Goal: Transaction & Acquisition: Book appointment/travel/reservation

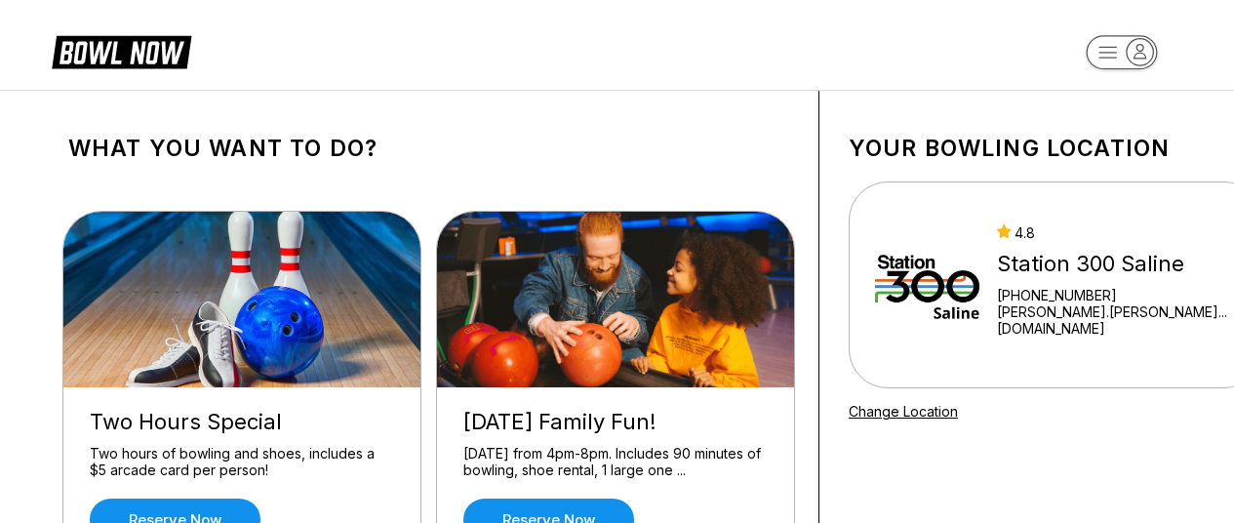
scroll to position [98, 0]
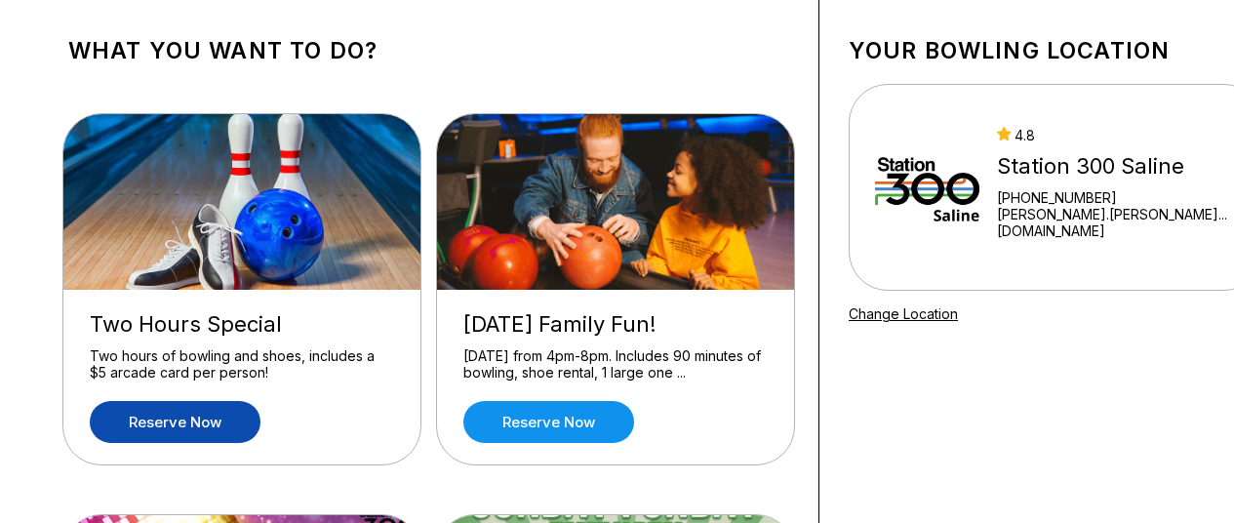
click at [196, 418] on link "Reserve now" at bounding box center [175, 422] width 171 height 42
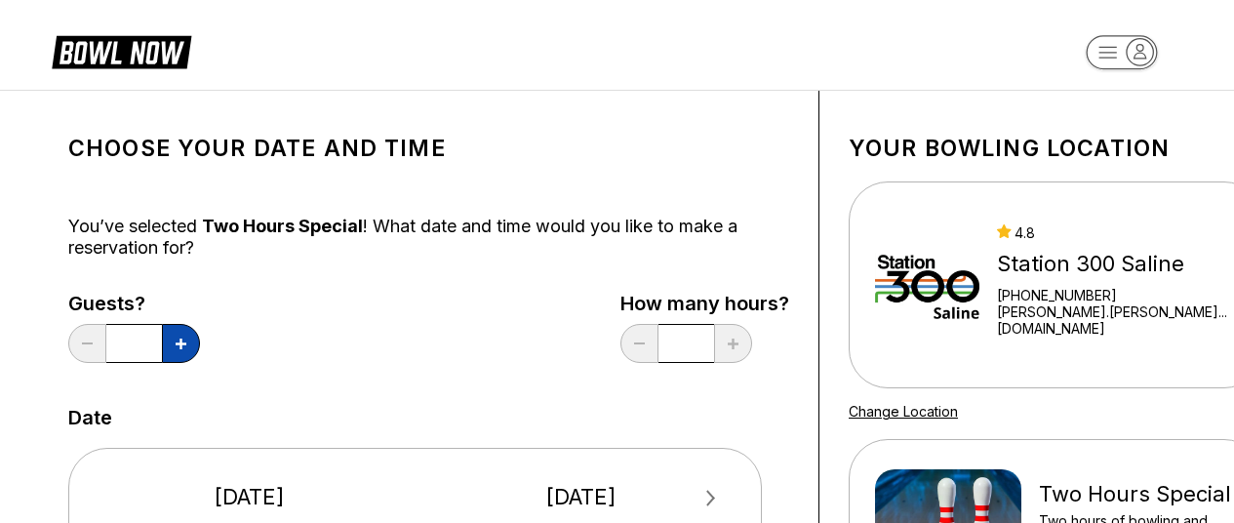
click at [182, 345] on icon at bounding box center [181, 344] width 11 height 11
click at [453, 349] on div "Guests? * How many hours? *" at bounding box center [428, 333] width 721 height 80
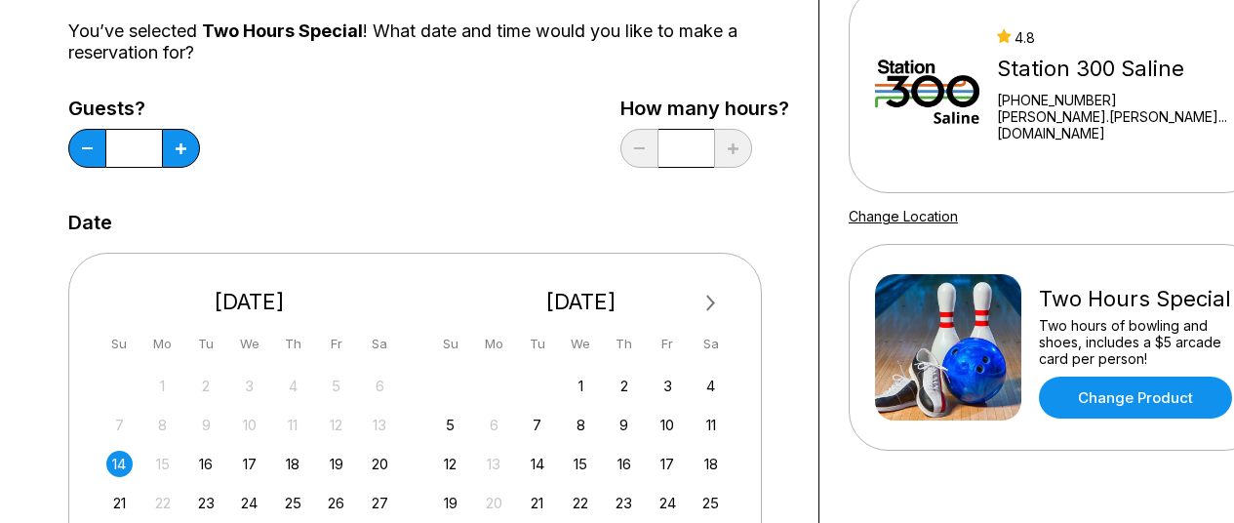
scroll to position [98, 0]
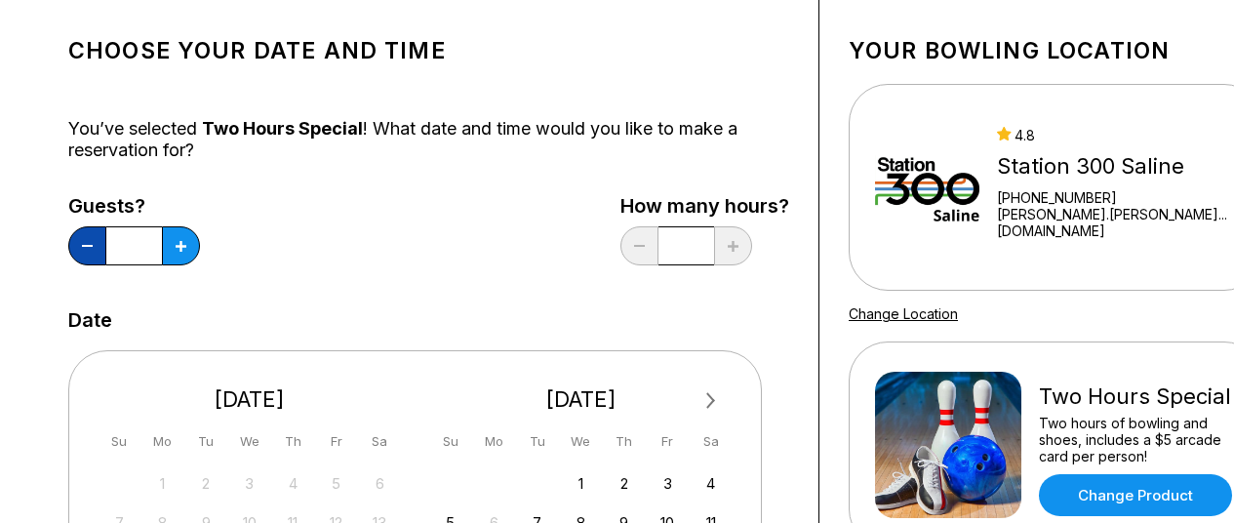
click at [101, 252] on button at bounding box center [87, 245] width 38 height 39
click at [193, 251] on button at bounding box center [181, 245] width 38 height 39
type input "*"
click at [312, 224] on div "Guests? * How many hours? *" at bounding box center [428, 235] width 721 height 80
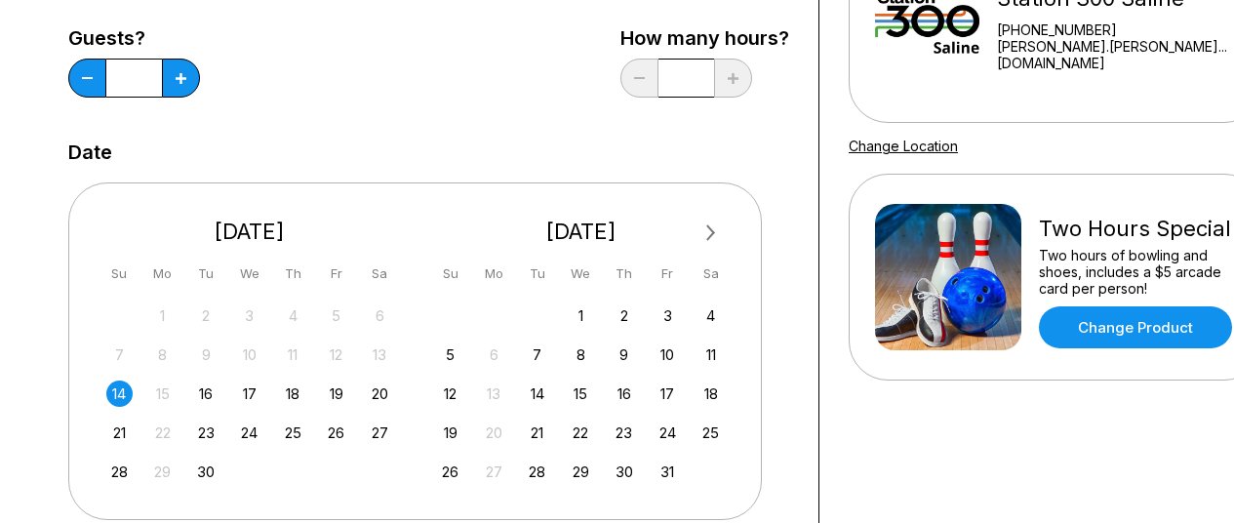
scroll to position [293, 0]
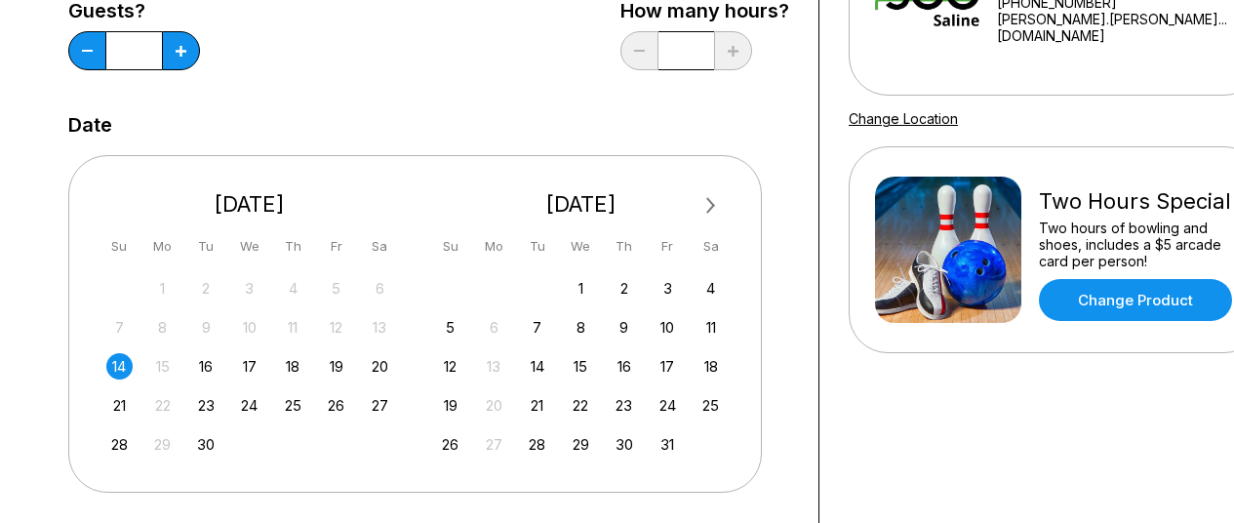
click at [121, 367] on div "14" at bounding box center [119, 366] width 26 height 26
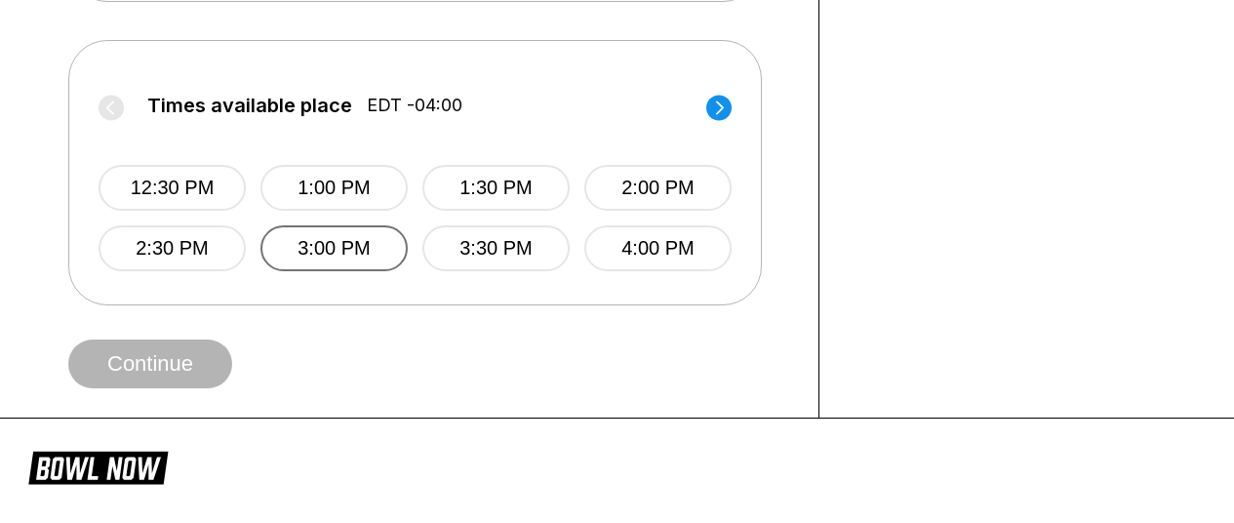
scroll to position [781, 0]
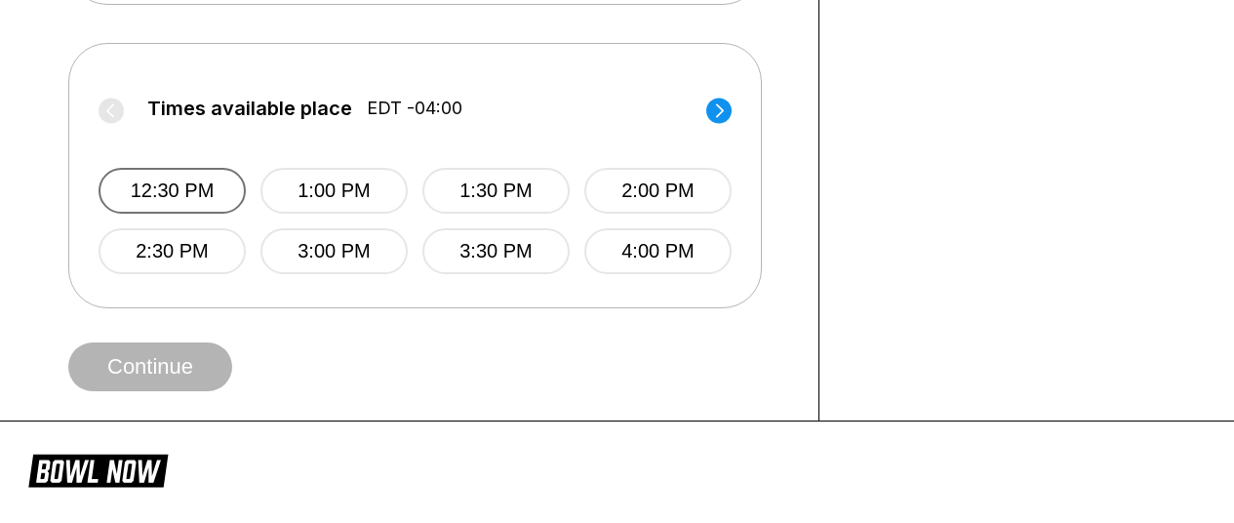
click at [160, 194] on button "12:30 PM" at bounding box center [172, 191] width 147 height 46
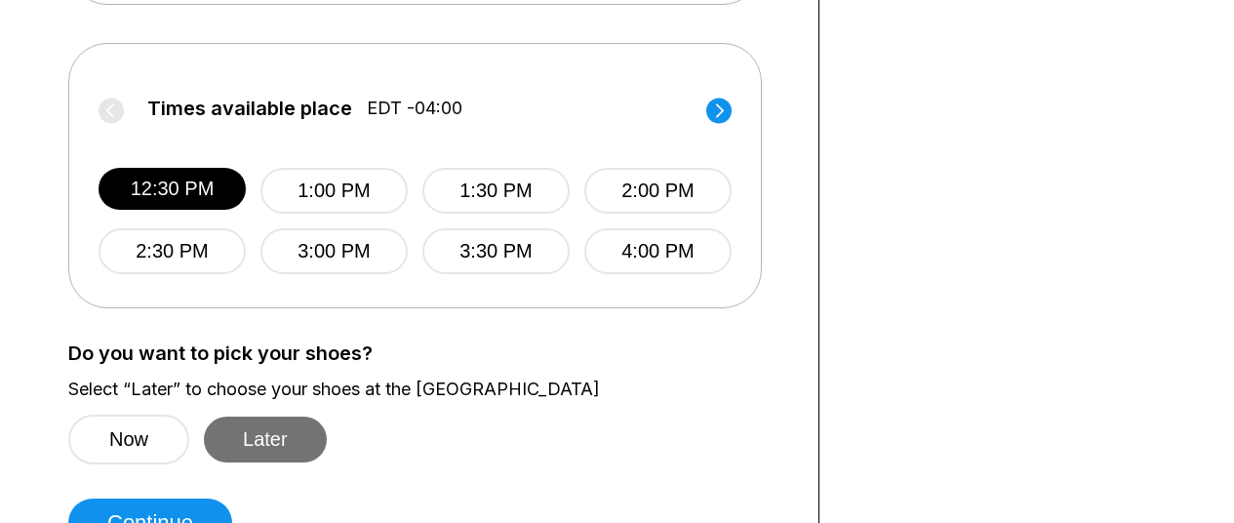
click at [287, 442] on button "Later" at bounding box center [265, 440] width 123 height 46
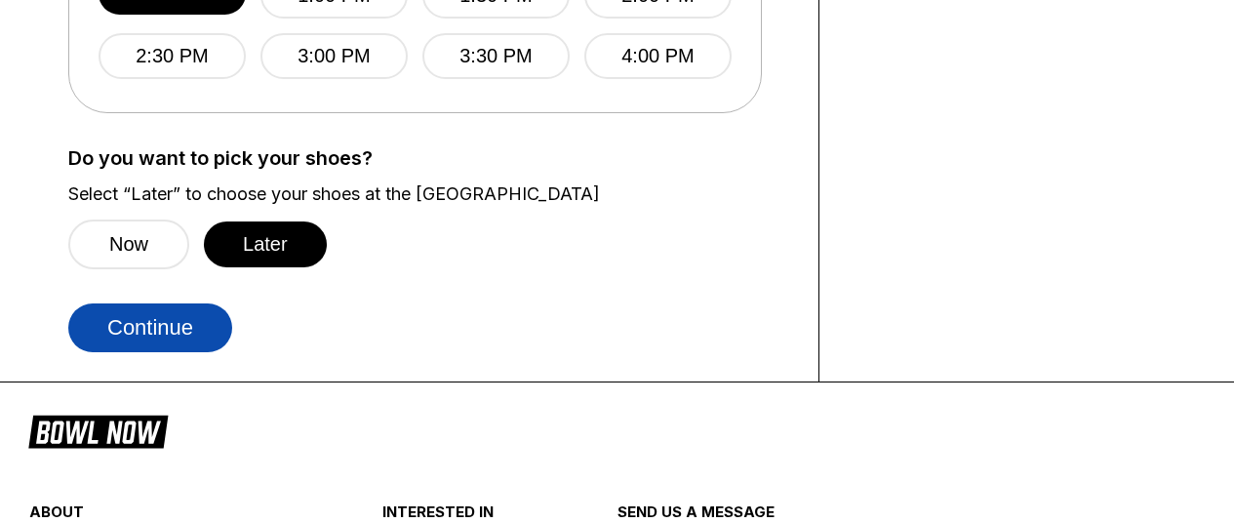
click at [169, 331] on button "Continue" at bounding box center [150, 327] width 164 height 49
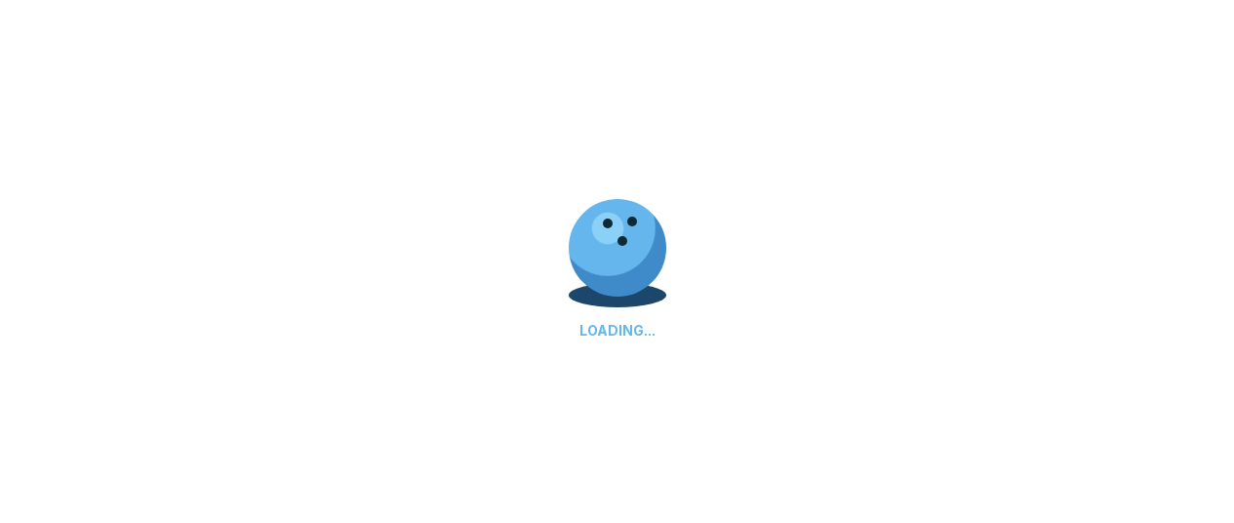
select select "**"
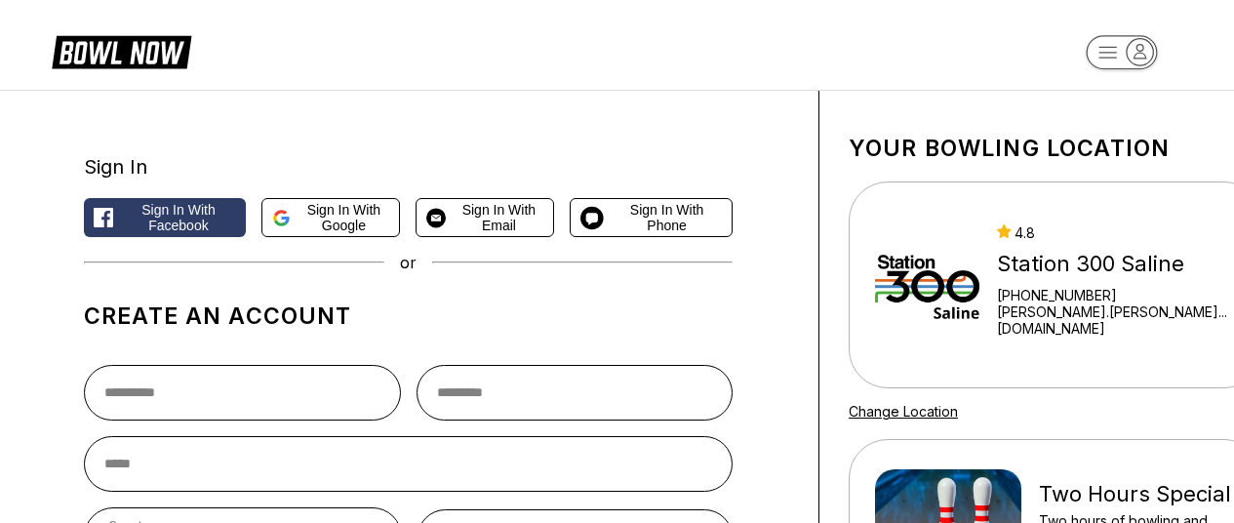
scroll to position [98, 0]
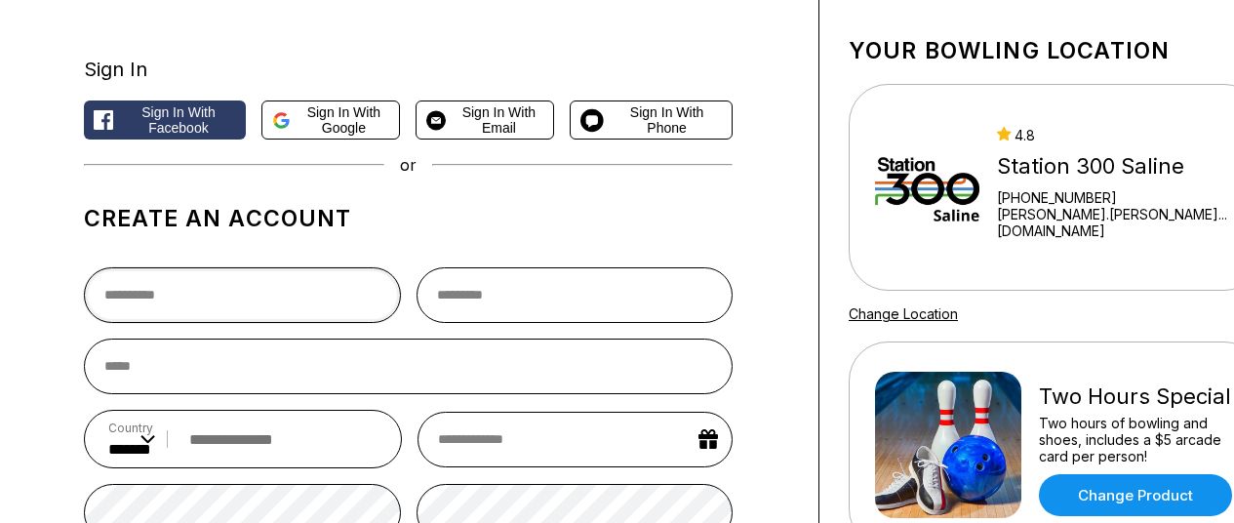
click at [263, 303] on input "text" at bounding box center [242, 295] width 317 height 56
type input "******"
type input "****"
click at [263, 371] on input "email" at bounding box center [408, 367] width 649 height 56
type input "**********"
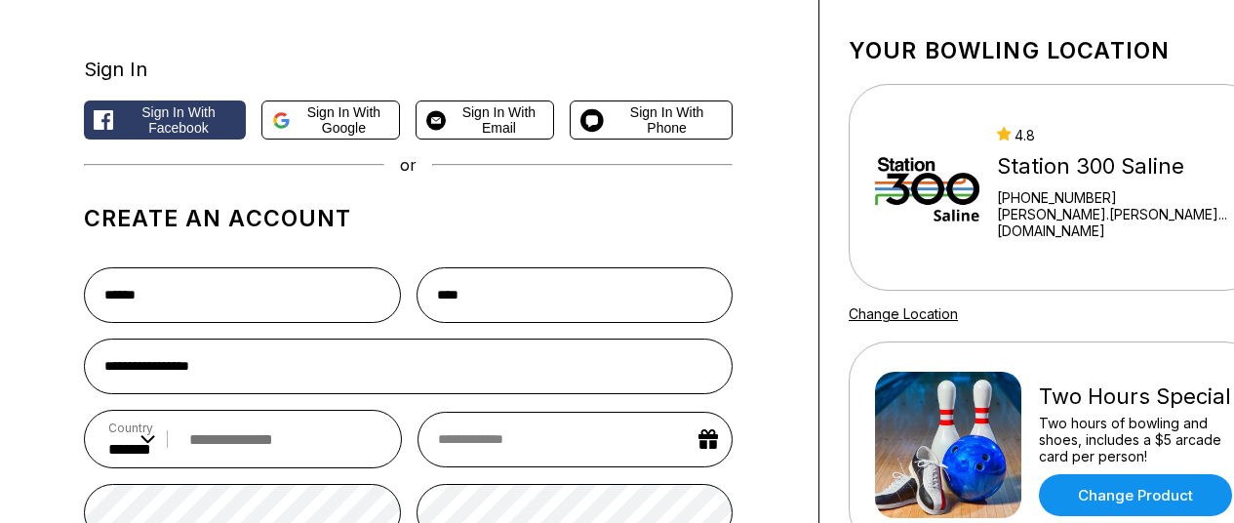
click at [303, 461] on div "Country ** * *** ** * *** ** * *** ** * ** ** * * ** * * ** * *** ** * *** ** *…" at bounding box center [243, 439] width 318 height 59
click at [349, 441] on input "tel" at bounding box center [279, 440] width 198 height 36
type input "**********"
click at [598, 424] on input "text" at bounding box center [575, 440] width 315 height 56
select select "*"
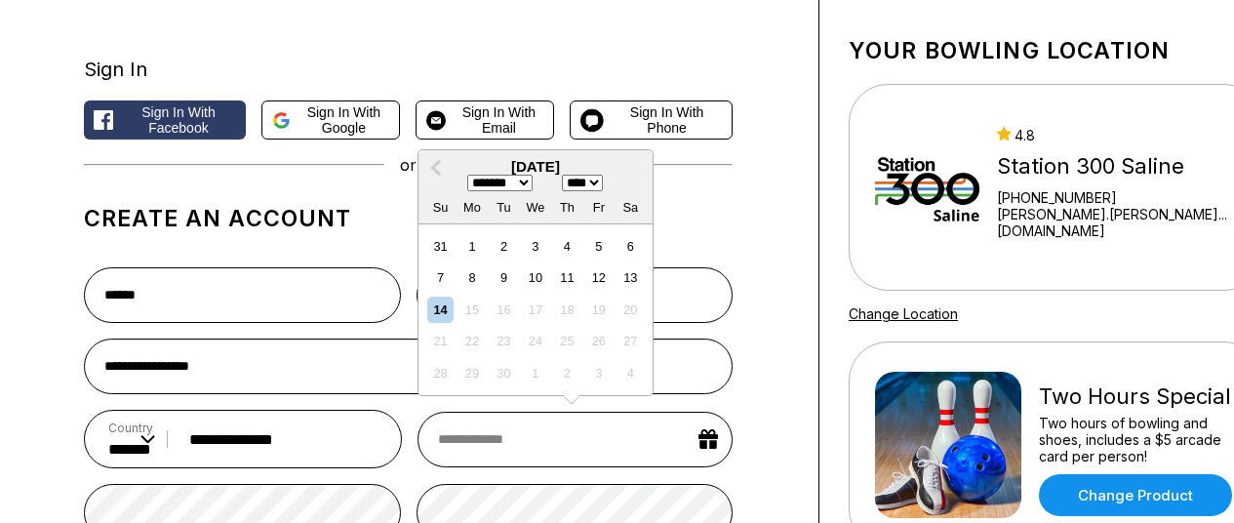
click at [600, 187] on select "**** **** **** **** **** **** **** **** **** **** **** **** **** **** **** ****…" at bounding box center [582, 183] width 41 height 17
select select "****"
click at [567, 178] on select "**** **** **** **** **** **** **** **** **** **** **** **** **** **** **** ****…" at bounding box center [582, 183] width 41 height 17
click at [503, 186] on select "******* ******** ***** ***** *** **** **** ****** ********* ******* ******** **…" at bounding box center [499, 183] width 65 height 17
select select "**"
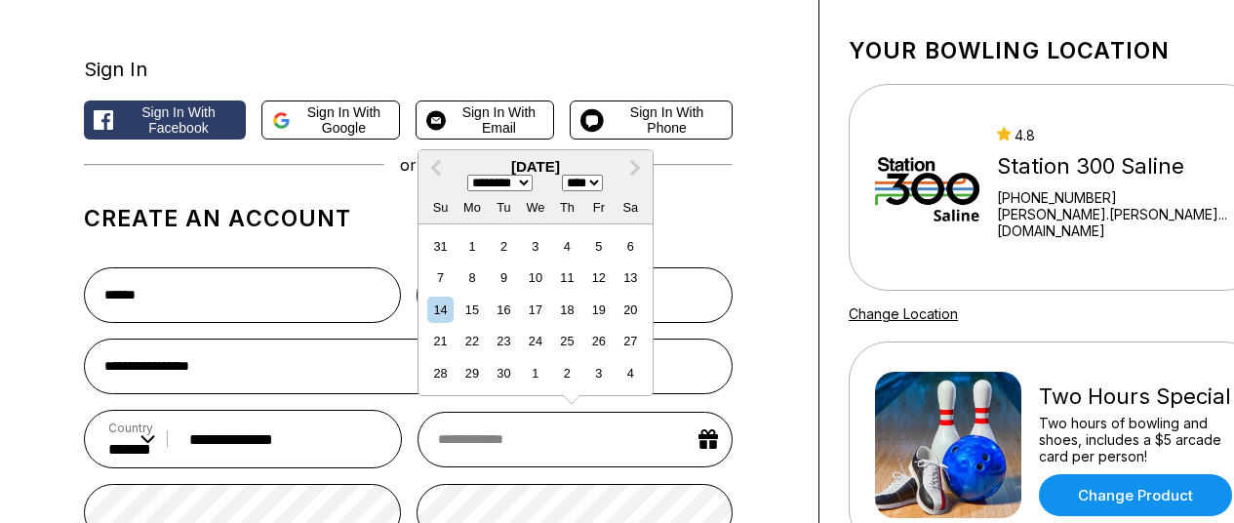
click at [467, 178] on select "******* ******** ***** ***** *** **** **** ****** ********* ******* ******** **…" at bounding box center [499, 183] width 65 height 17
click at [507, 318] on div "16" at bounding box center [504, 310] width 26 height 26
type input "**********"
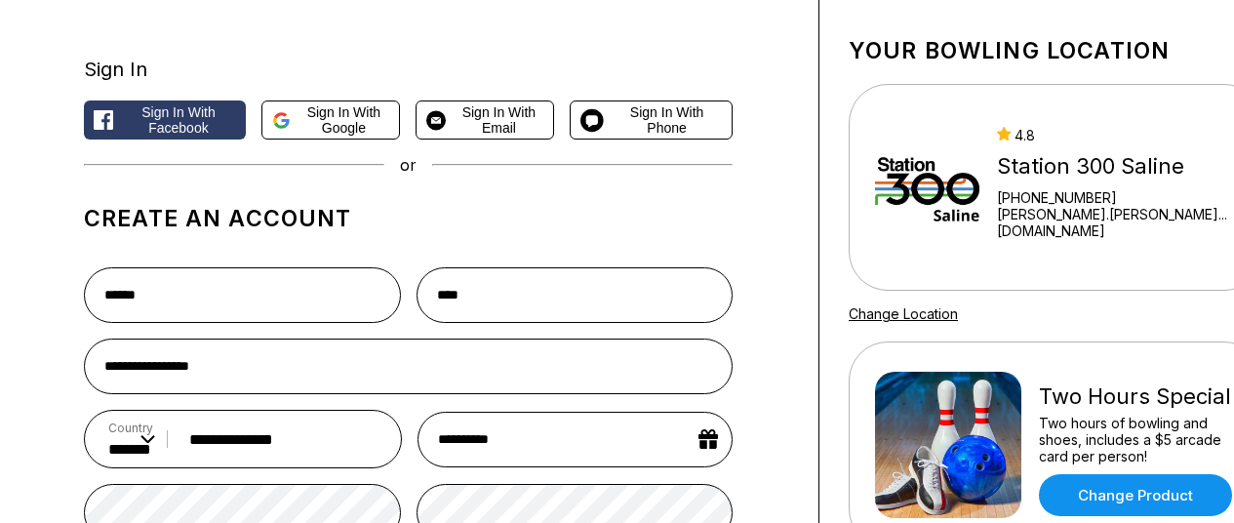
click at [483, 402] on form "**********" at bounding box center [408, 530] width 649 height 556
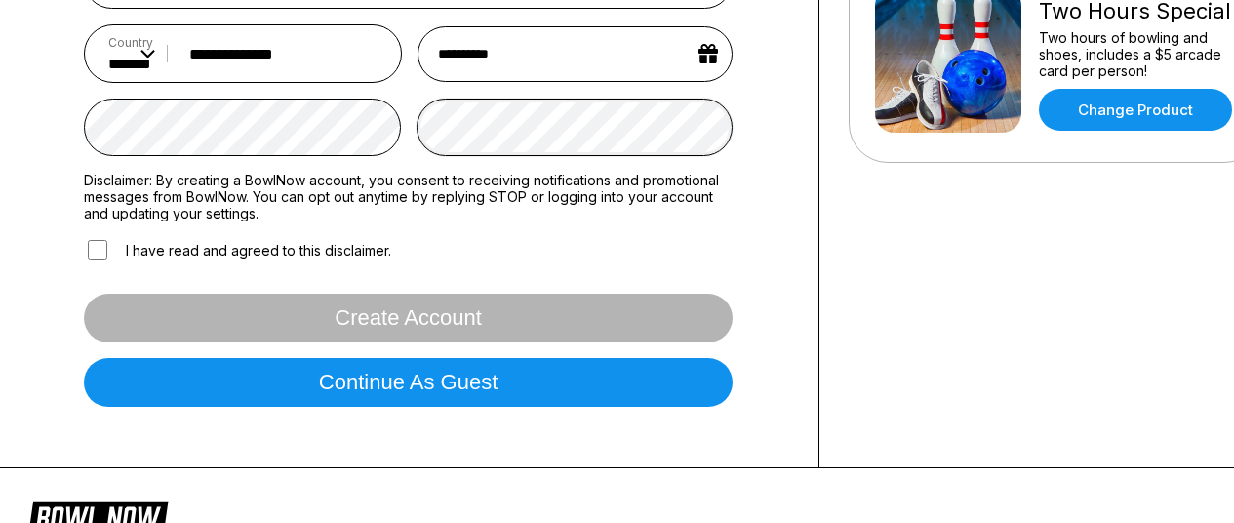
scroll to position [488, 0]
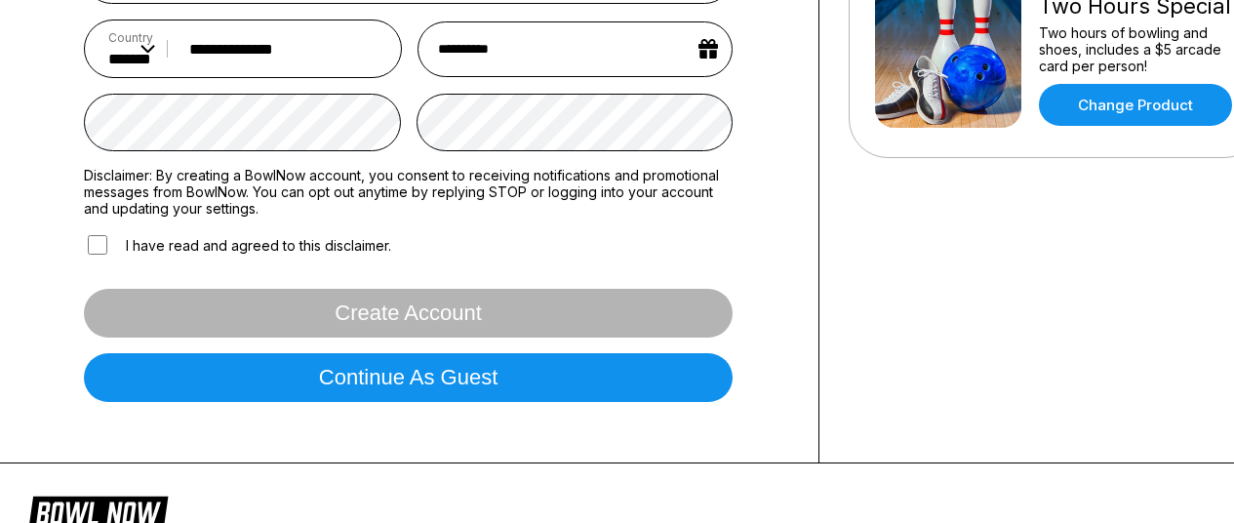
click at [207, 240] on label "I have read and agreed to this disclaimer." at bounding box center [237, 244] width 307 height 25
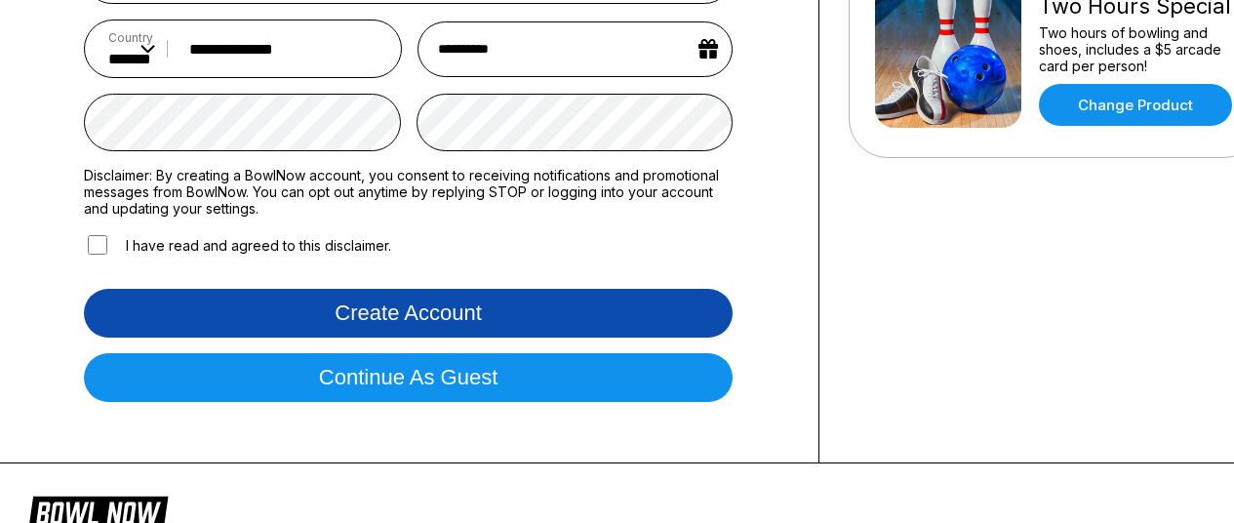
click at [366, 320] on button "Create account" at bounding box center [408, 313] width 649 height 49
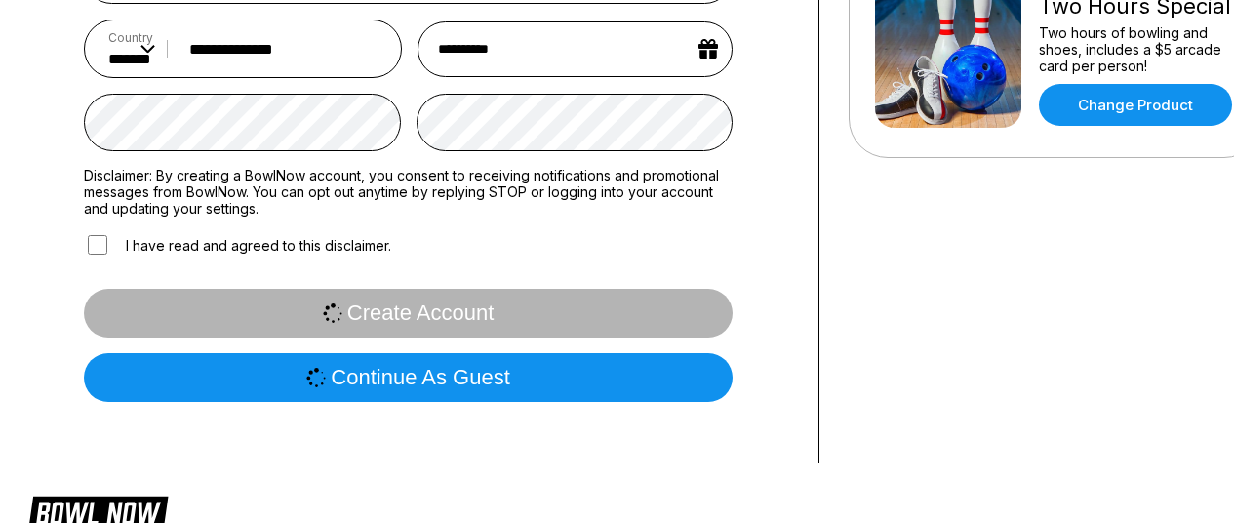
scroll to position [0, 0]
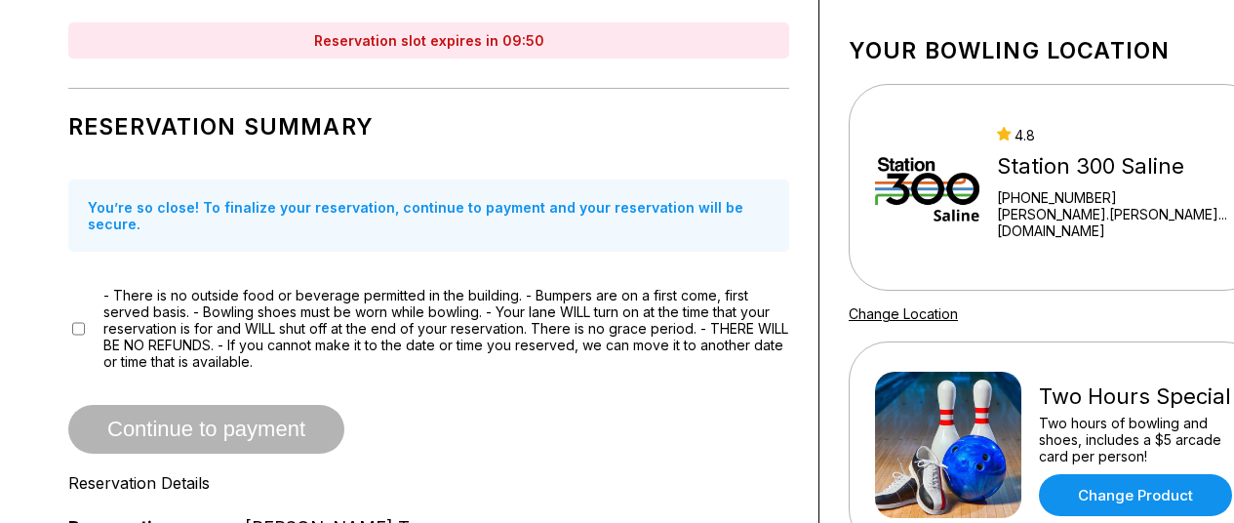
click at [431, 365] on div "Reservation Summary You’re so close! To finalize your reservation, continue to …" at bounding box center [428, 406] width 721 height 615
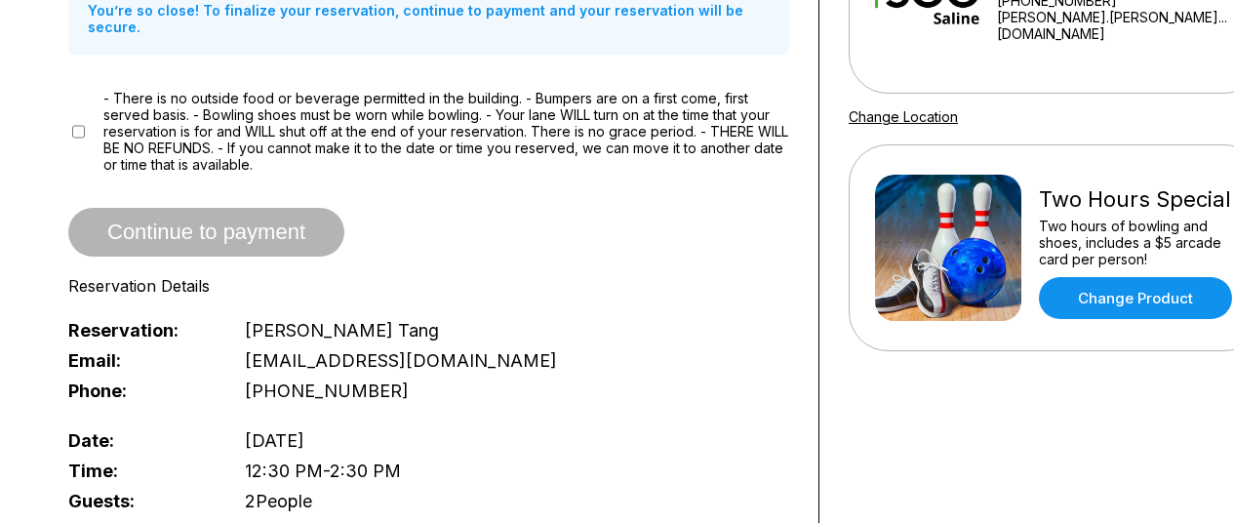
scroll to position [293, 0]
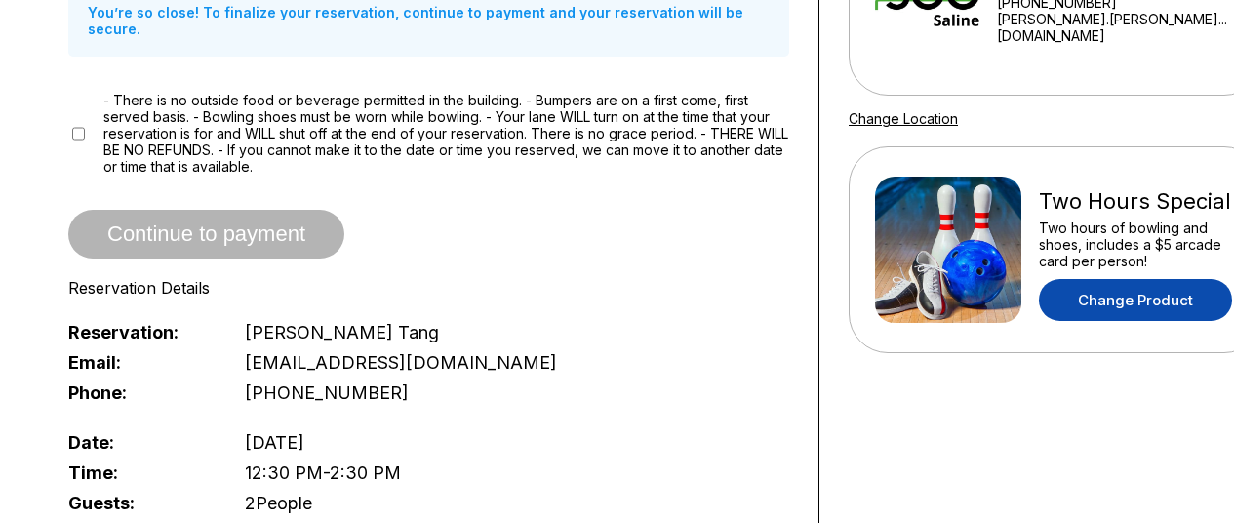
click at [1111, 303] on link "Change Product" at bounding box center [1135, 300] width 193 height 42
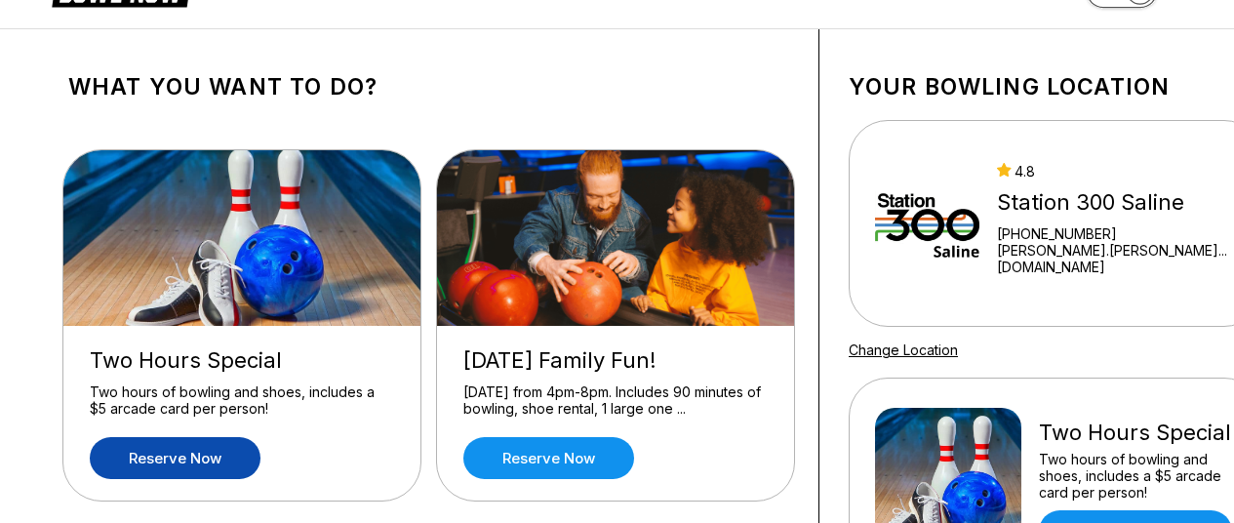
scroll to position [390, 0]
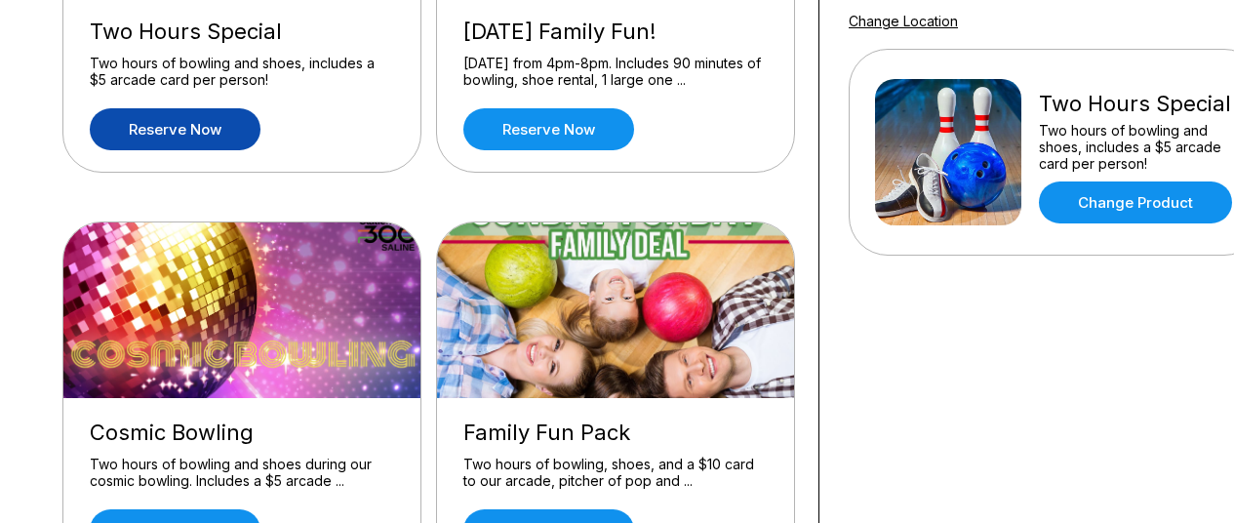
click at [153, 115] on link "Reserve now" at bounding box center [175, 129] width 171 height 42
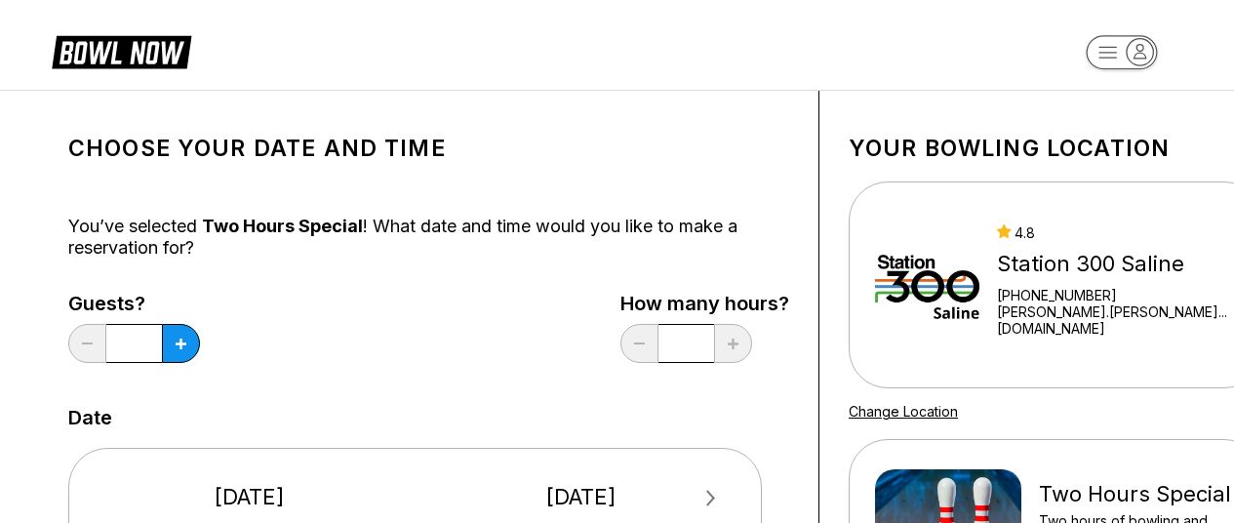
scroll to position [98, 0]
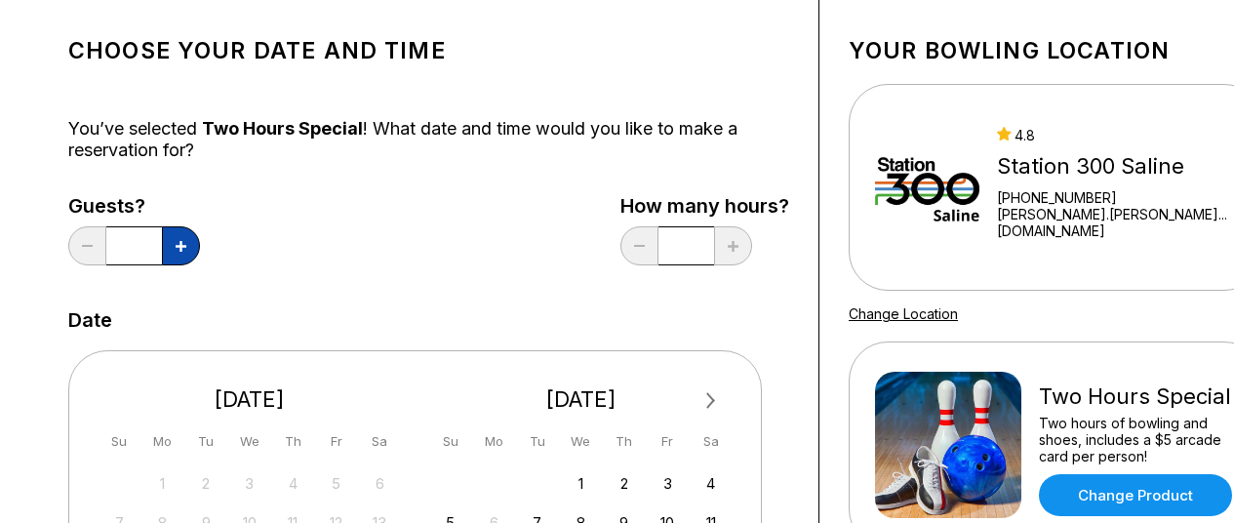
click at [185, 245] on icon at bounding box center [181, 246] width 11 height 11
type input "*"
click at [475, 263] on div "Guests? * How many hours? *" at bounding box center [428, 235] width 721 height 80
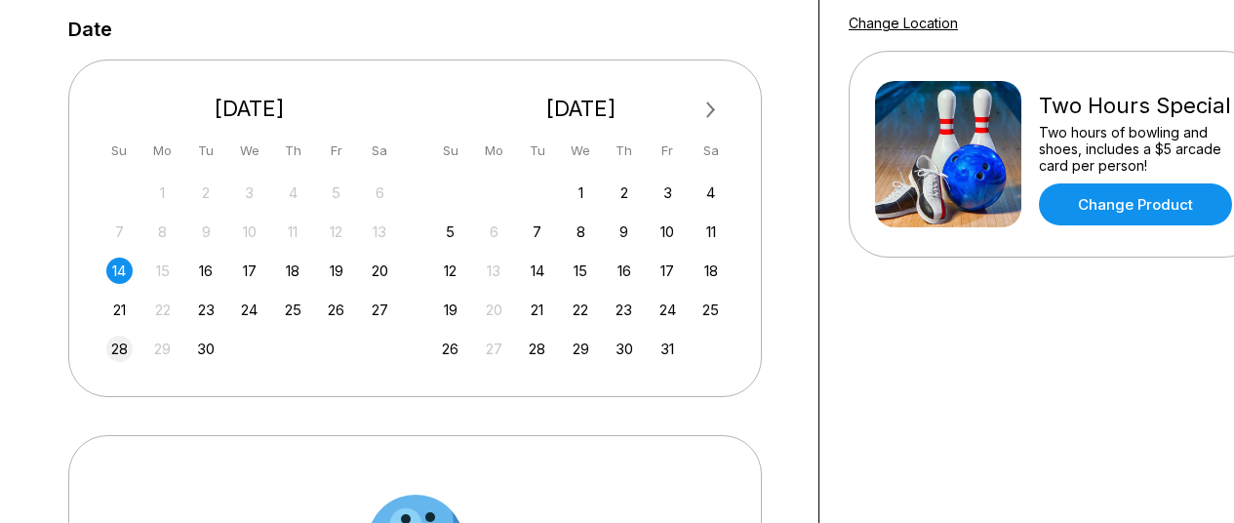
scroll to position [390, 0]
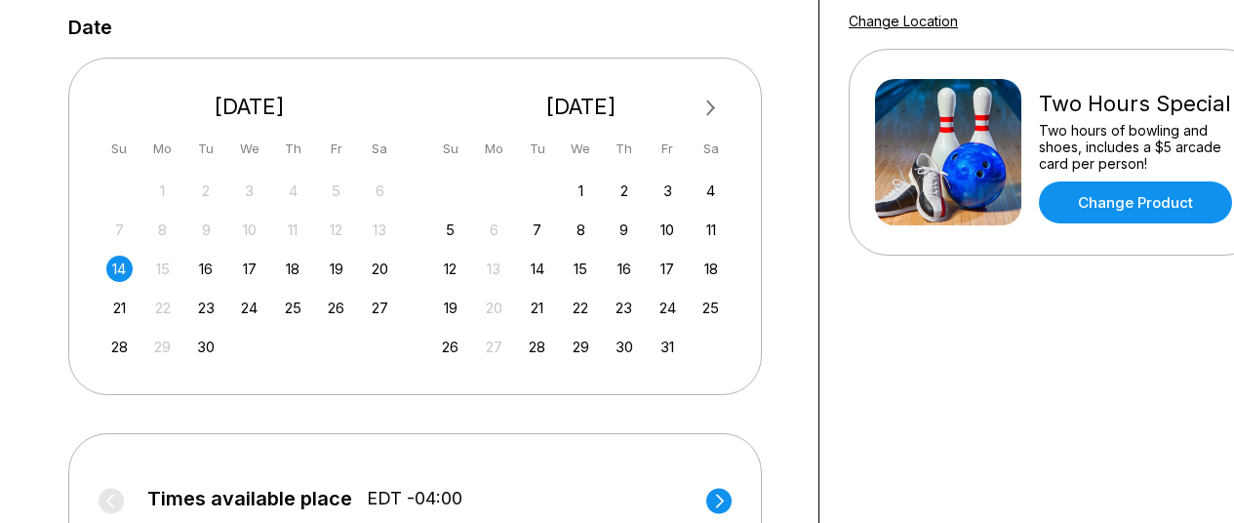
click at [116, 273] on div "14" at bounding box center [119, 269] width 26 height 26
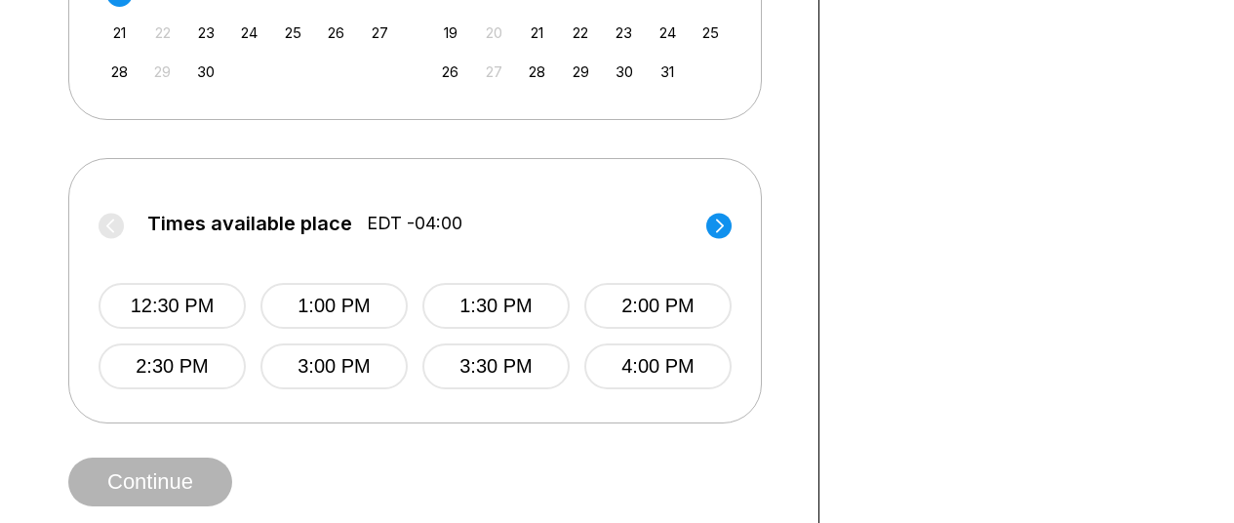
scroll to position [683, 0]
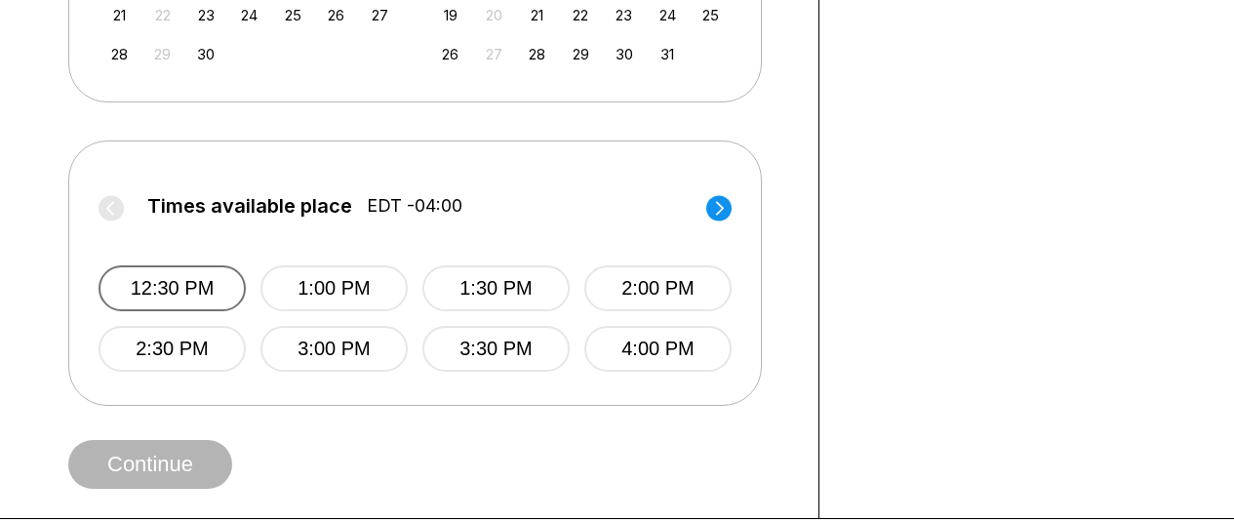
click at [117, 285] on button "12:30 PM" at bounding box center [172, 288] width 147 height 46
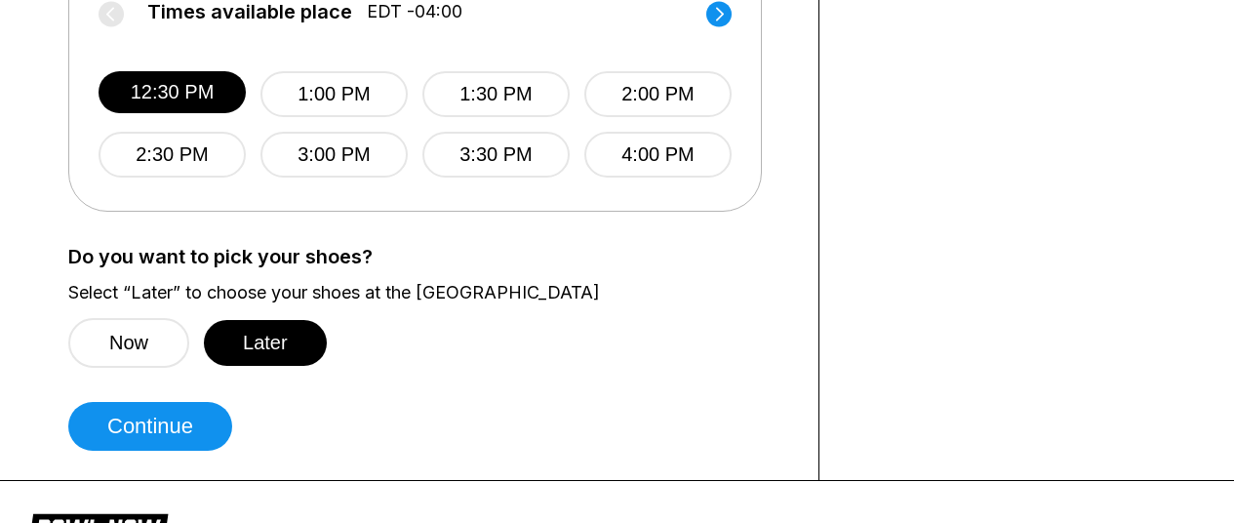
scroll to position [878, 0]
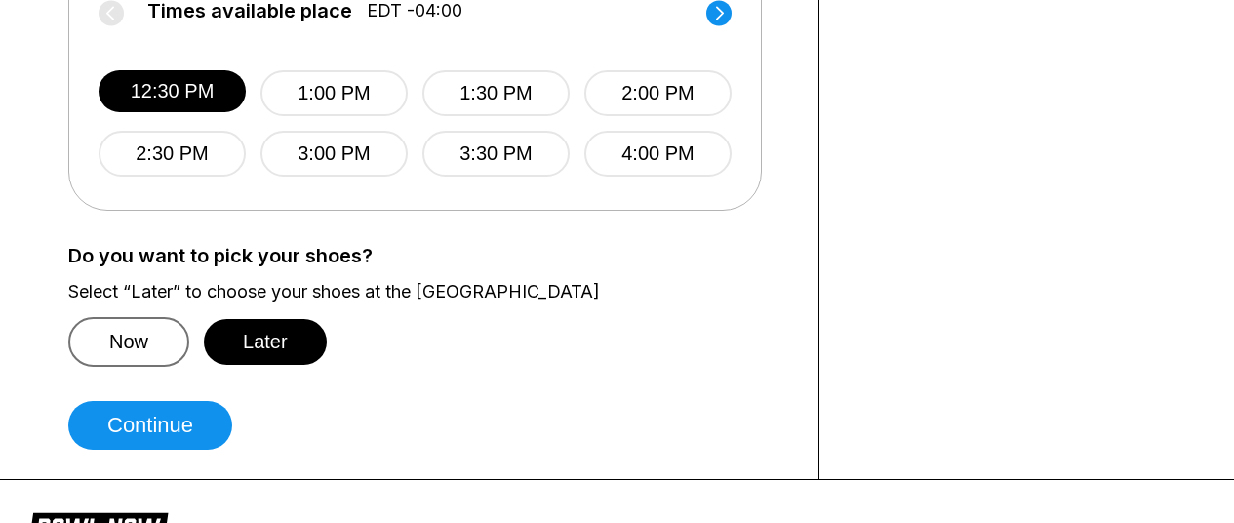
click at [154, 331] on button "Now" at bounding box center [128, 342] width 121 height 50
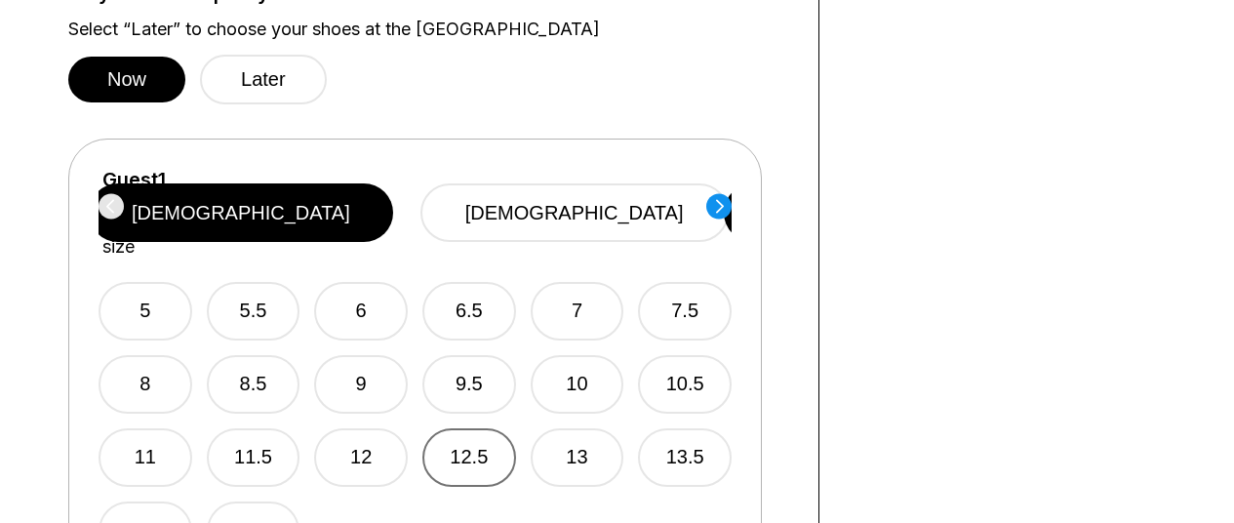
scroll to position [1171, 0]
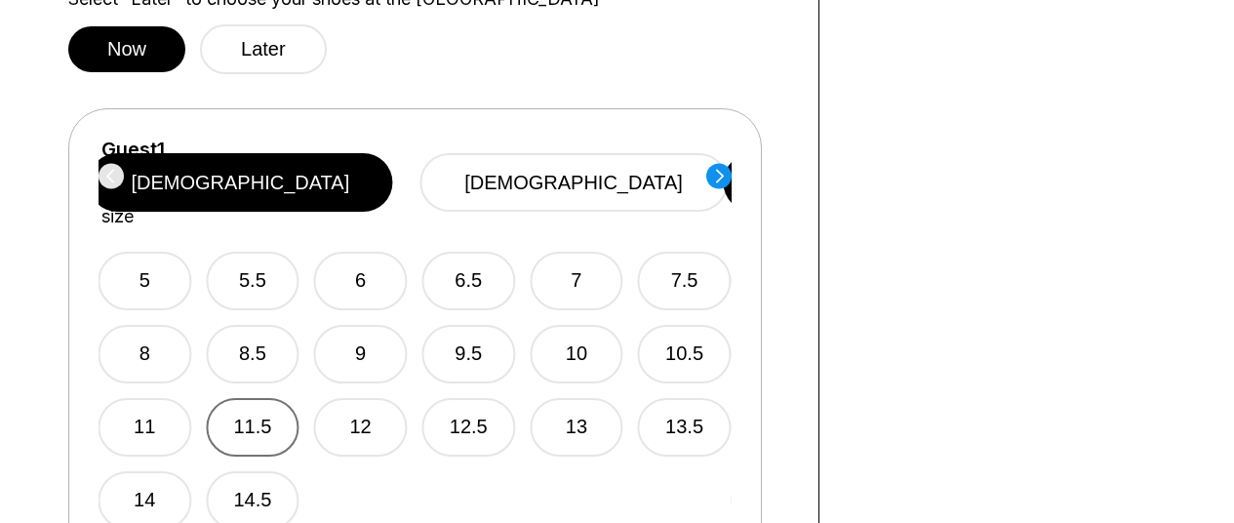
click at [260, 398] on button "11.5" at bounding box center [253, 427] width 94 height 59
click at [725, 177] on circle at bounding box center [719, 175] width 25 height 25
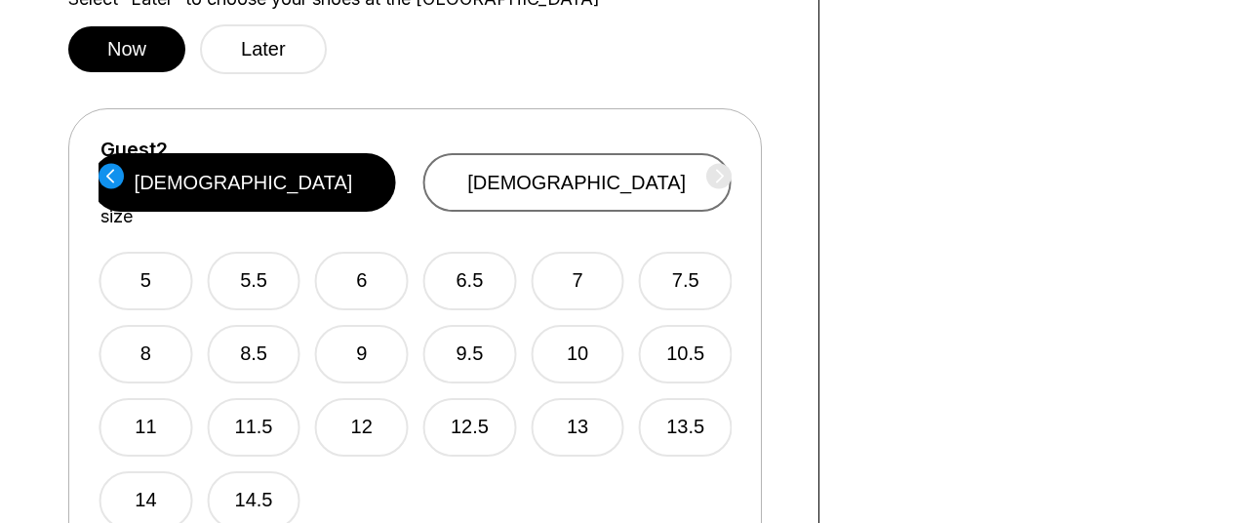
click at [578, 189] on button "[DEMOGRAPHIC_DATA]" at bounding box center [577, 182] width 308 height 59
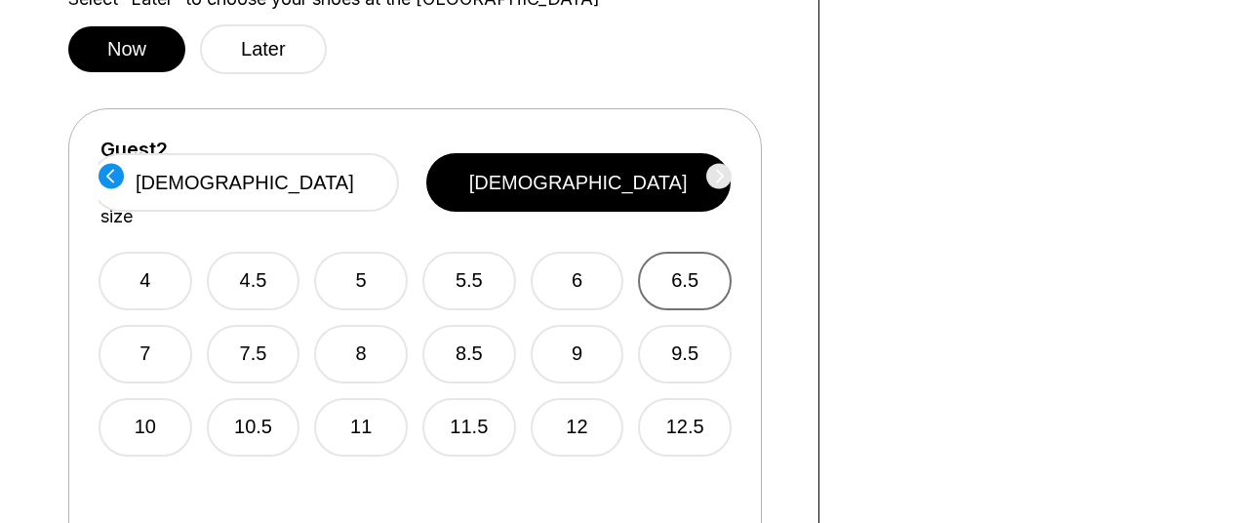
click at [675, 255] on button "6.5" at bounding box center [685, 281] width 94 height 59
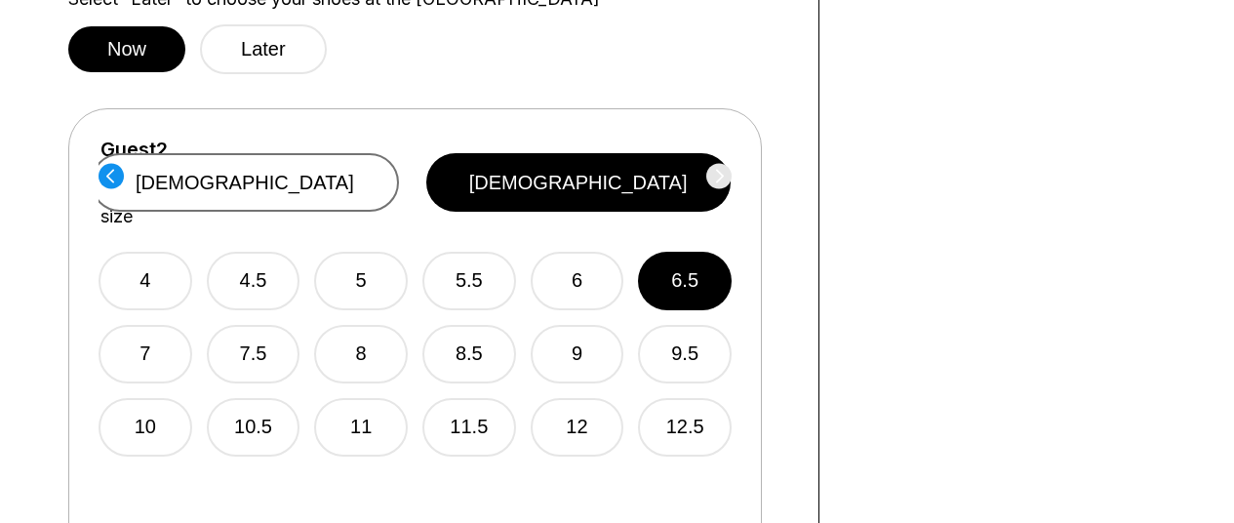
click at [399, 179] on button "[DEMOGRAPHIC_DATA]" at bounding box center [245, 182] width 308 height 59
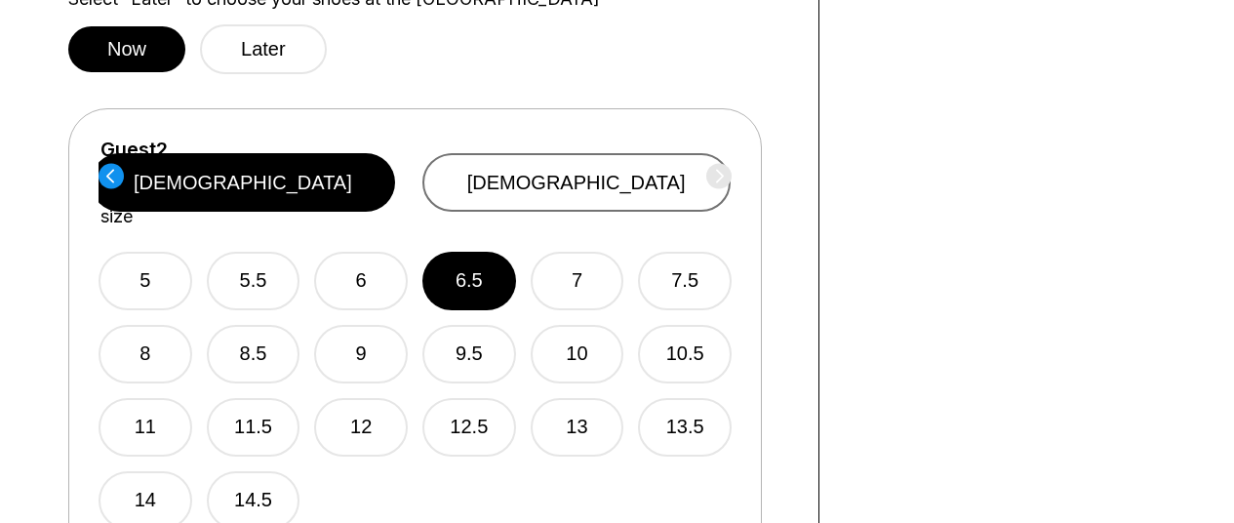
click at [625, 164] on button "[DEMOGRAPHIC_DATA]" at bounding box center [577, 182] width 308 height 59
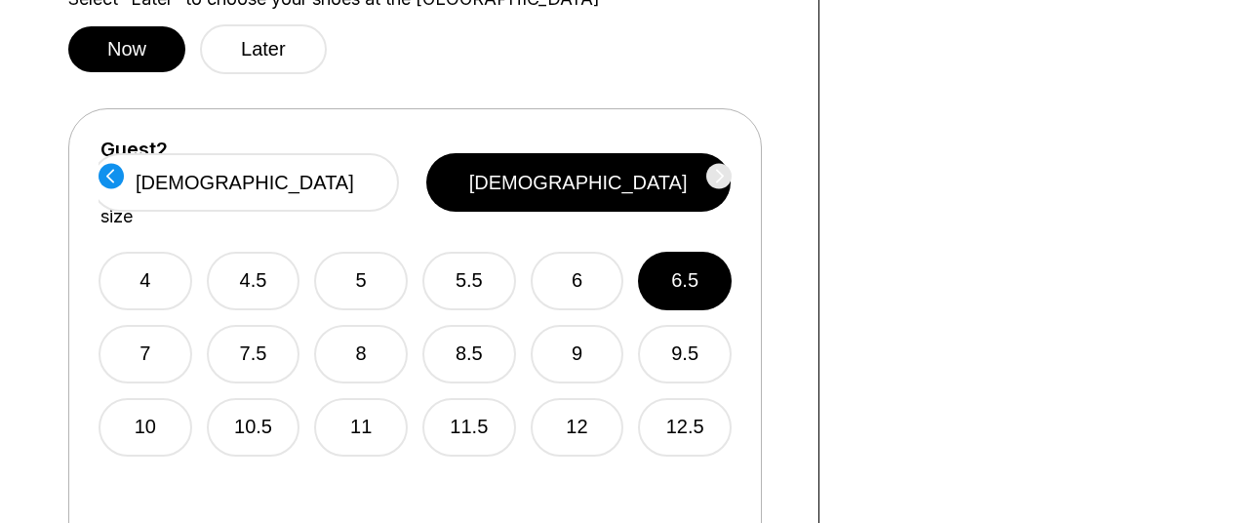
click at [120, 178] on circle at bounding box center [111, 175] width 25 height 25
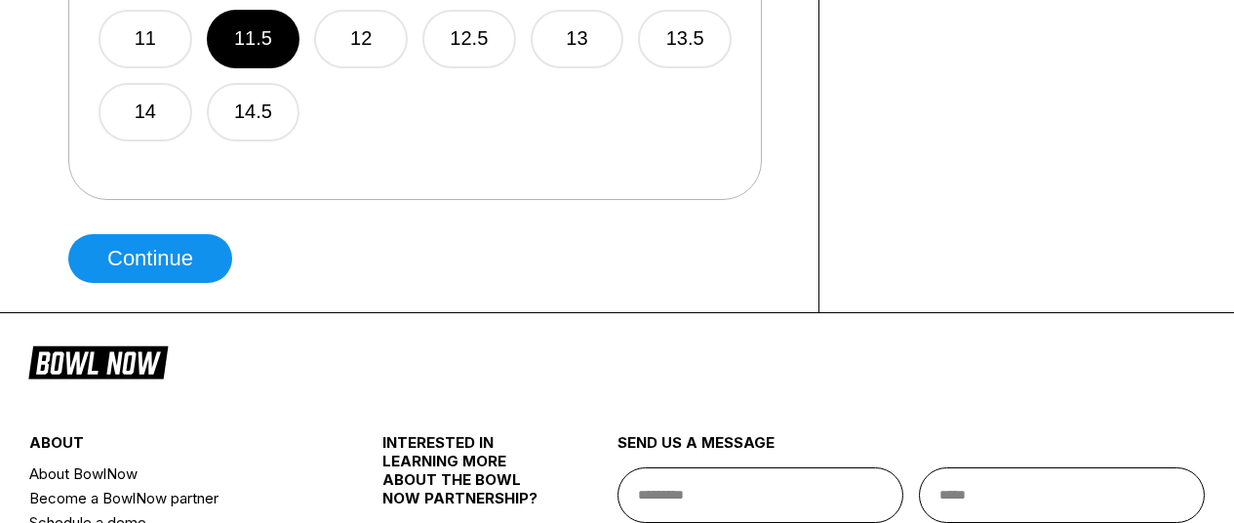
scroll to position [1561, 0]
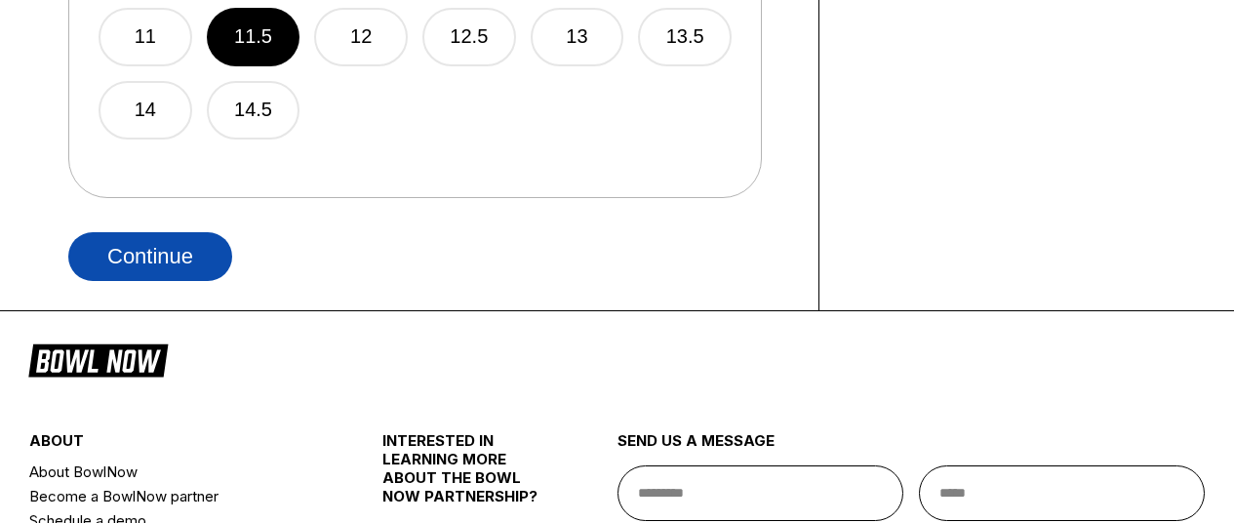
click at [97, 244] on button "Continue" at bounding box center [150, 256] width 164 height 49
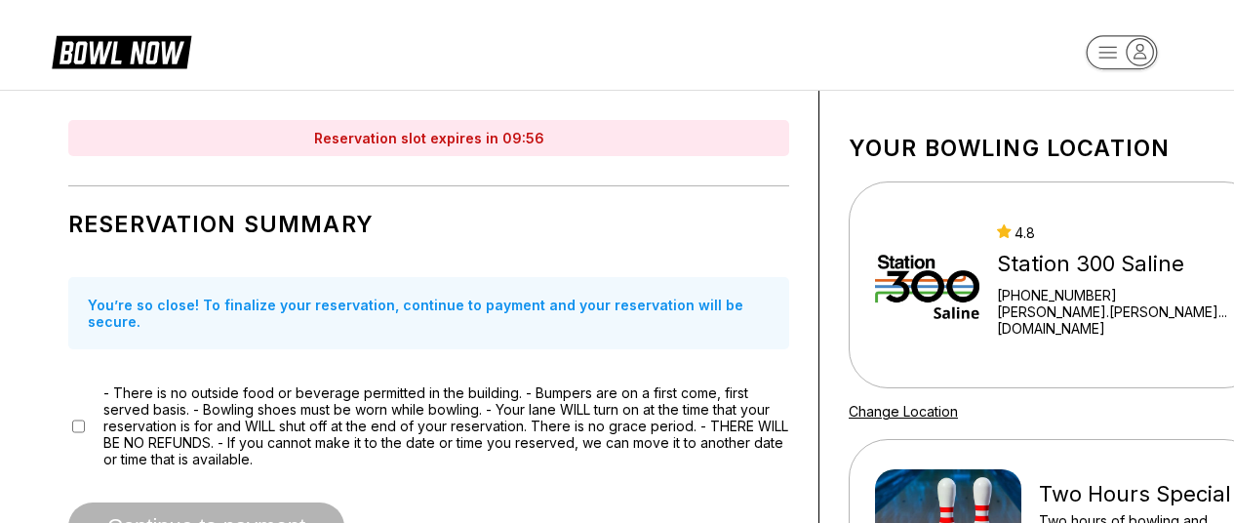
click at [78, 411] on div "- There is no outside food or beverage permitted in the building. - Bumpers are…" at bounding box center [428, 425] width 721 height 83
click at [92, 412] on div "- There is no outside food or beverage permitted in the building. - Bumpers are…" at bounding box center [428, 425] width 721 height 83
click at [85, 409] on div "- There is no outside food or beverage permitted in the building. - Bumpers are…" at bounding box center [428, 425] width 721 height 83
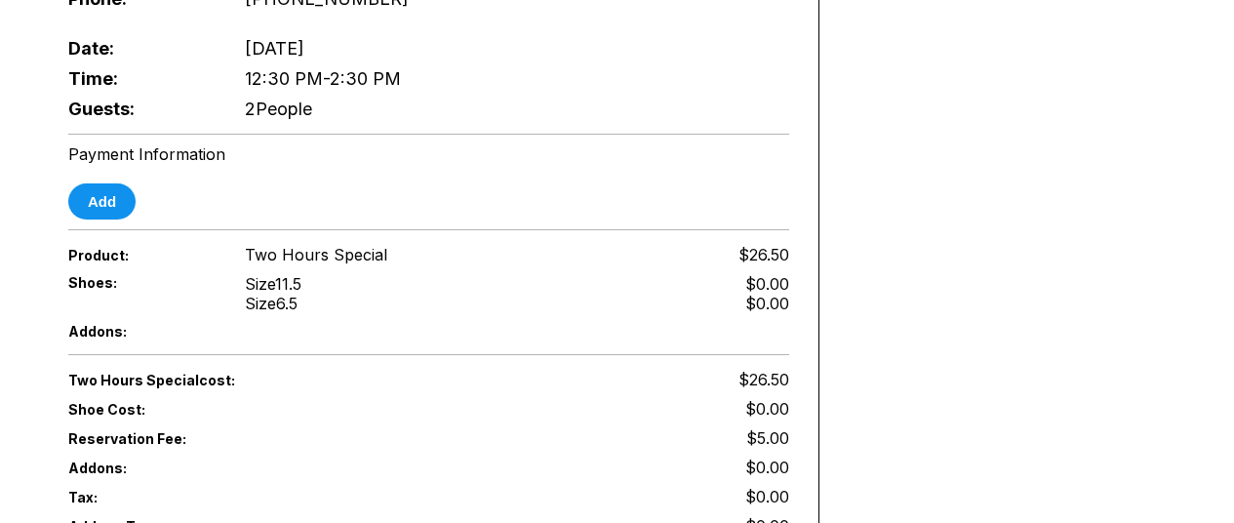
scroll to position [683, 0]
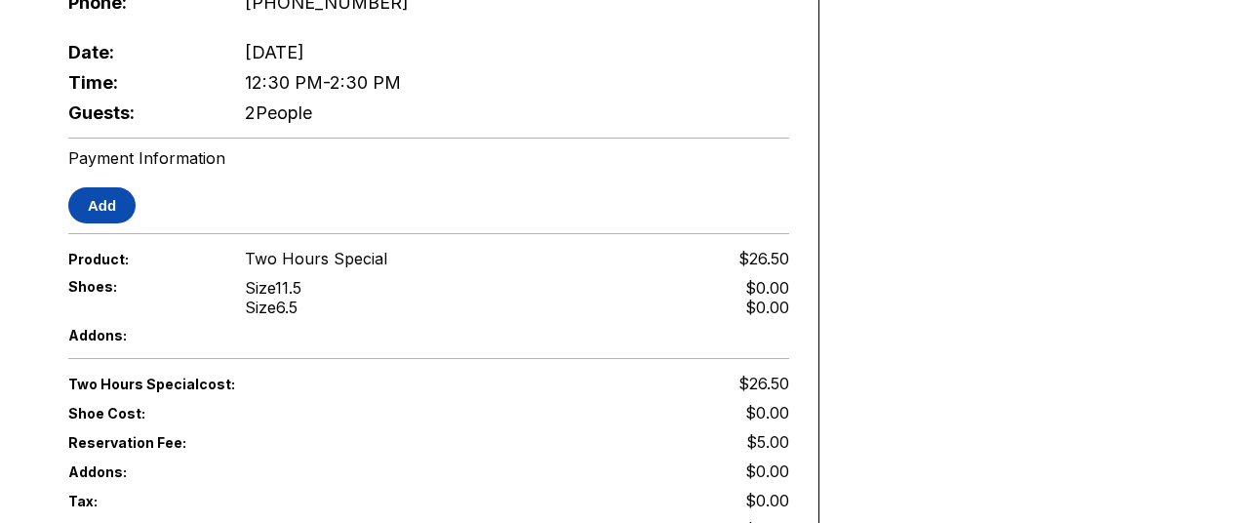
click at [114, 193] on button "Add" at bounding box center [101, 205] width 67 height 36
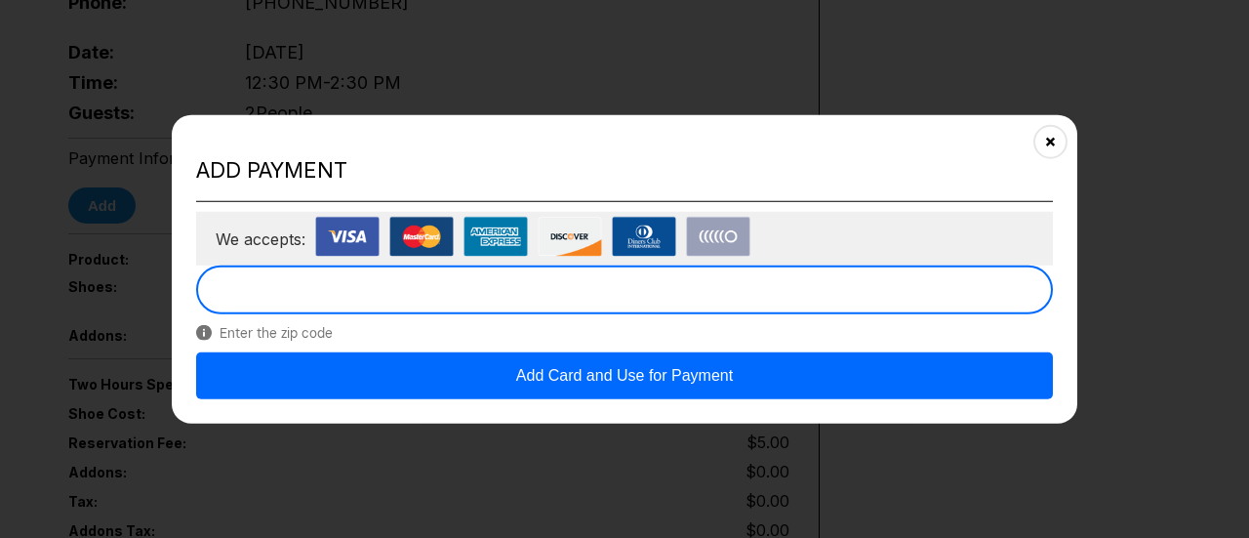
click at [609, 384] on button "Add Card and Use for Payment" at bounding box center [624, 375] width 857 height 47
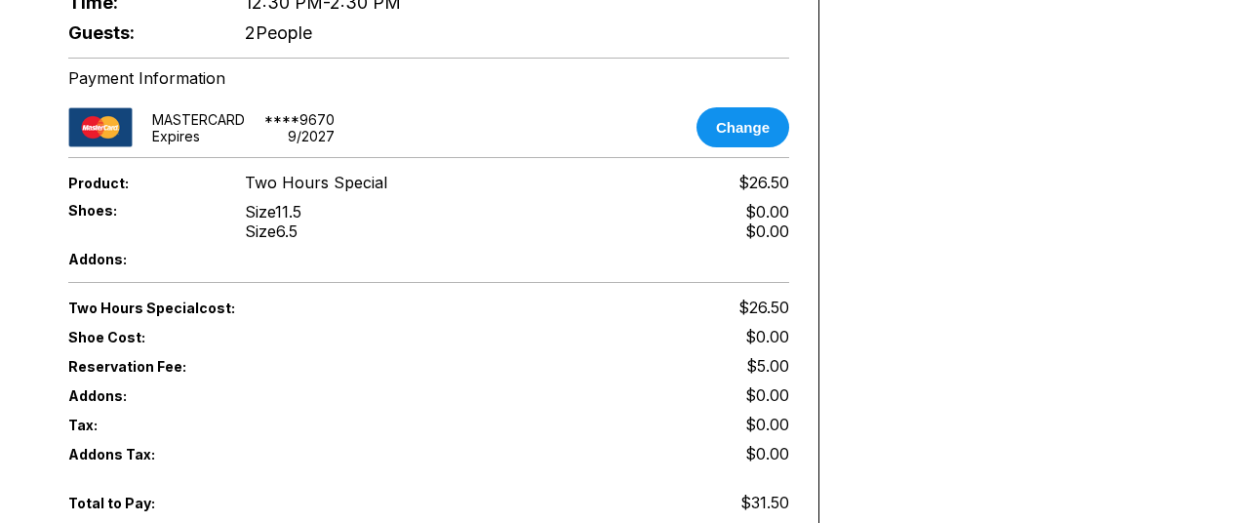
scroll to position [976, 0]
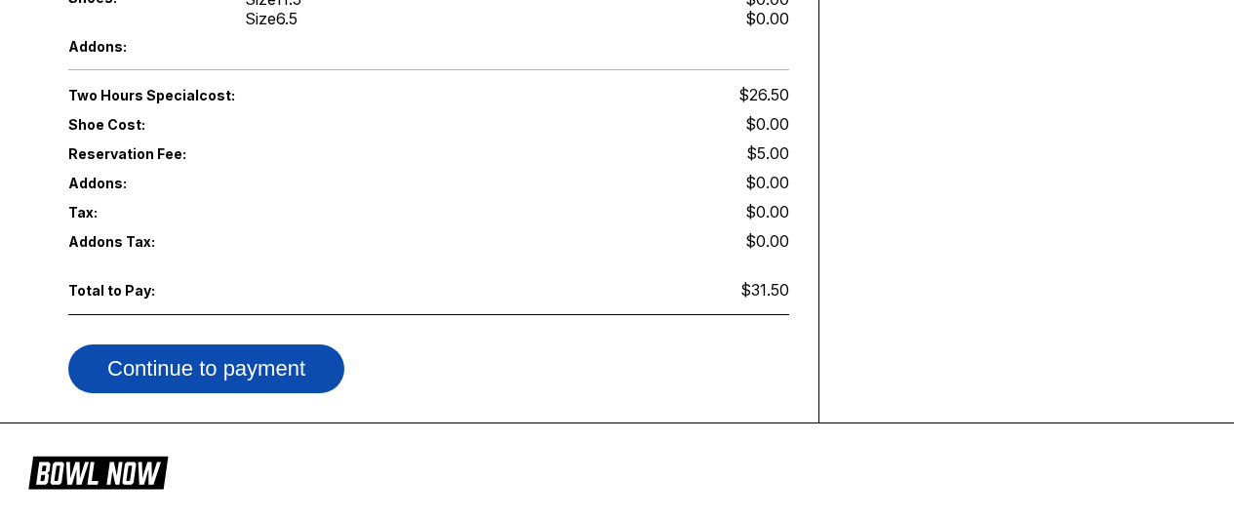
click at [225, 344] on button "Continue to payment" at bounding box center [206, 368] width 276 height 49
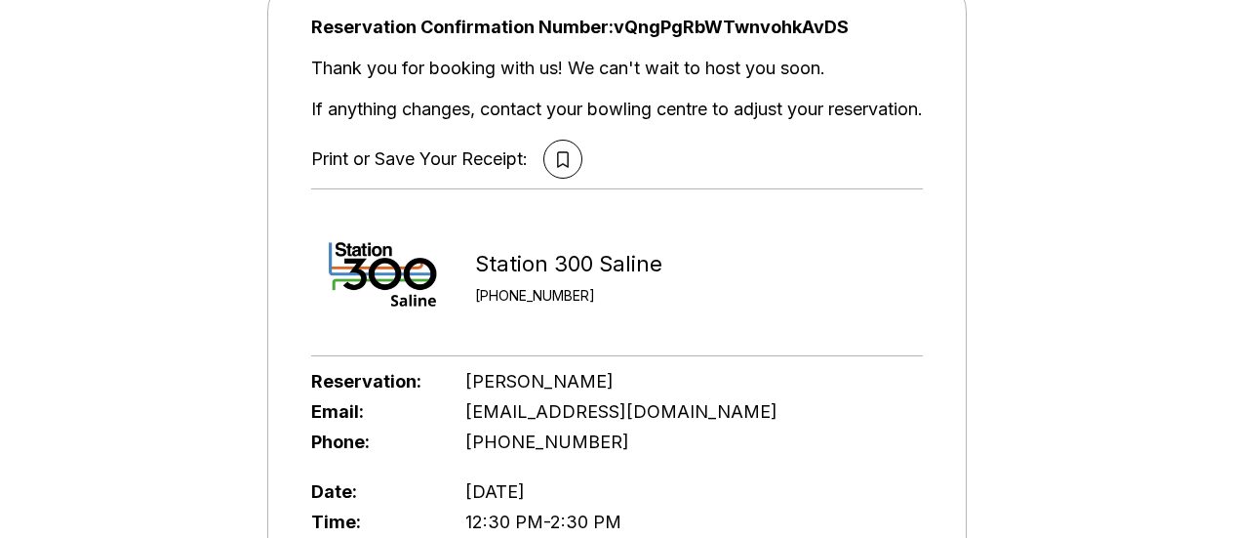
scroll to position [195, 0]
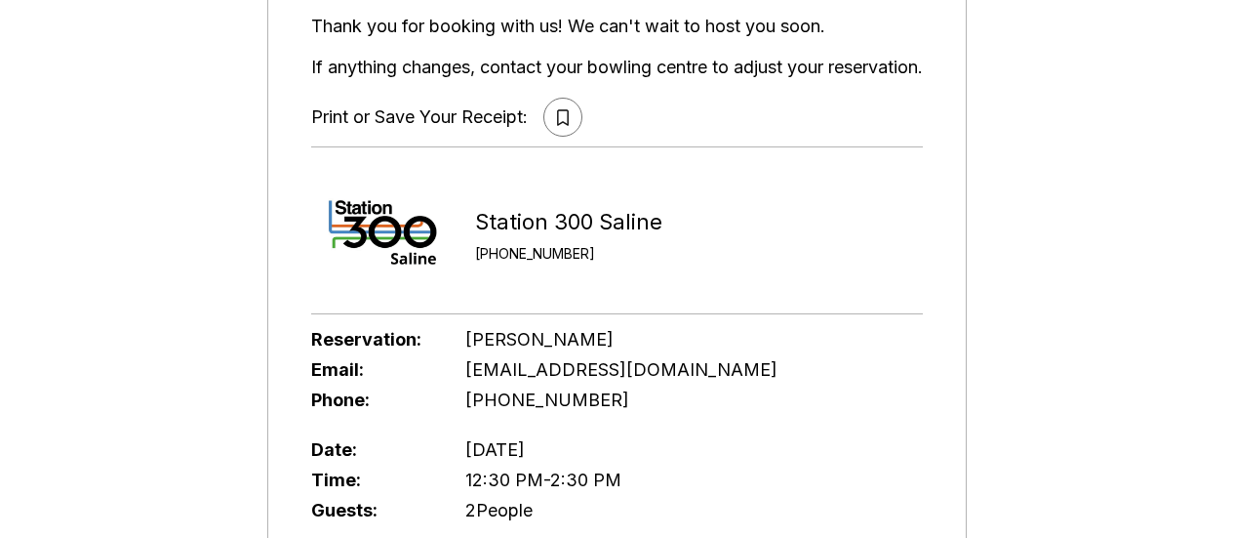
click at [559, 113] on icon at bounding box center [563, 117] width 12 height 17
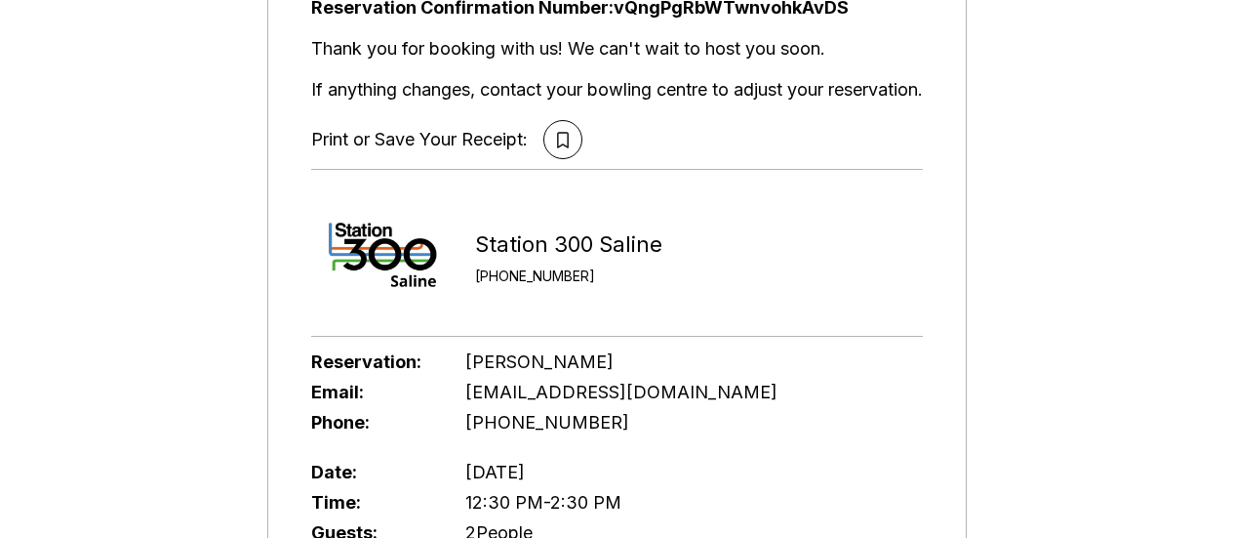
scroll to position [98, 0]
